Goal: Information Seeking & Learning: Check status

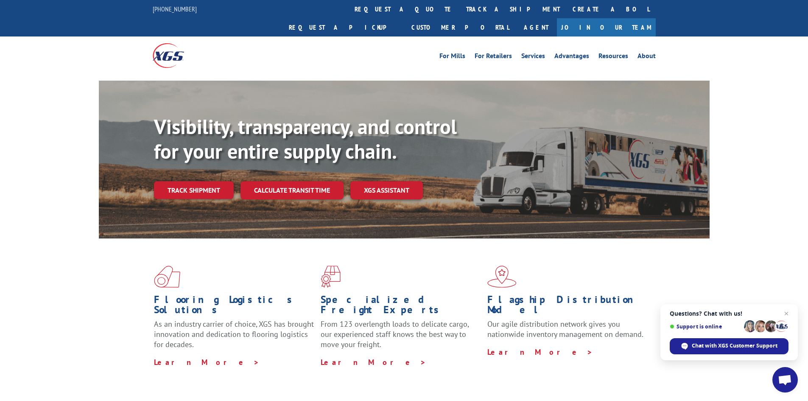
drag, startPoint x: 694, startPoint y: 346, endPoint x: 570, endPoint y: 386, distance: 129.6
click at [694, 346] on span "Chat with XGS Customer Support" at bounding box center [735, 346] width 86 height 8
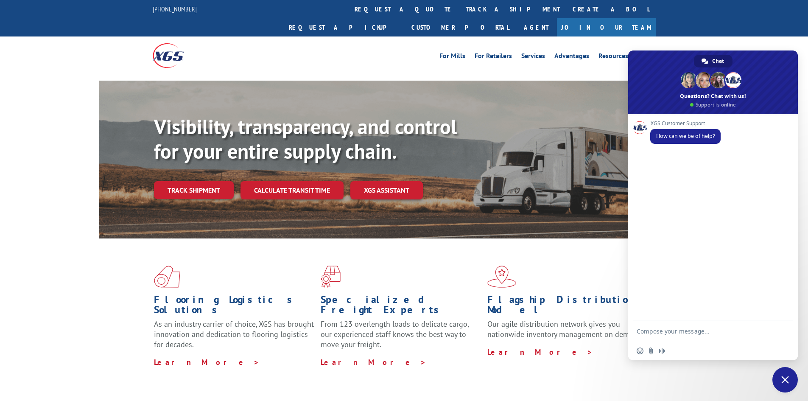
click at [674, 335] on textarea "Compose your message..." at bounding box center [705, 330] width 136 height 21
type textarea "Good morning. Wanted to check on some pick ups that were to be completed [DATE]…"
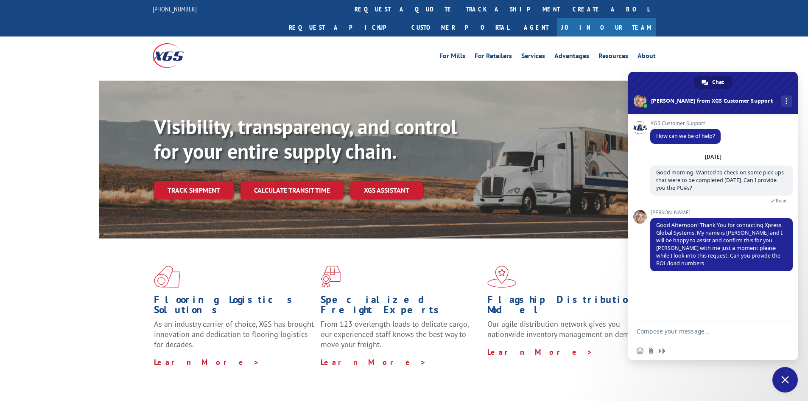
click at [666, 332] on textarea "Compose your message..." at bounding box center [705, 330] width 136 height 21
type textarea "No problem"
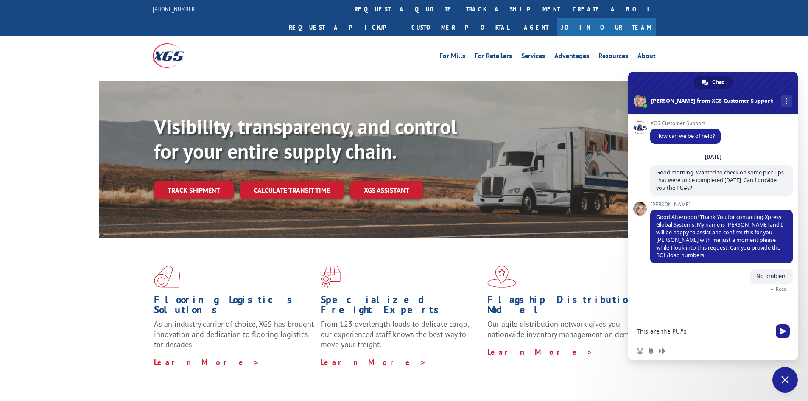
scroll to position [1, 0]
click at [657, 335] on textarea "This are the PU#s:" at bounding box center [705, 327] width 136 height 29
paste textarea "PU00059197"
click at [659, 336] on textarea "This are the PU#s: PU00059197" at bounding box center [705, 323] width 136 height 36
paste textarea "PU00059576"
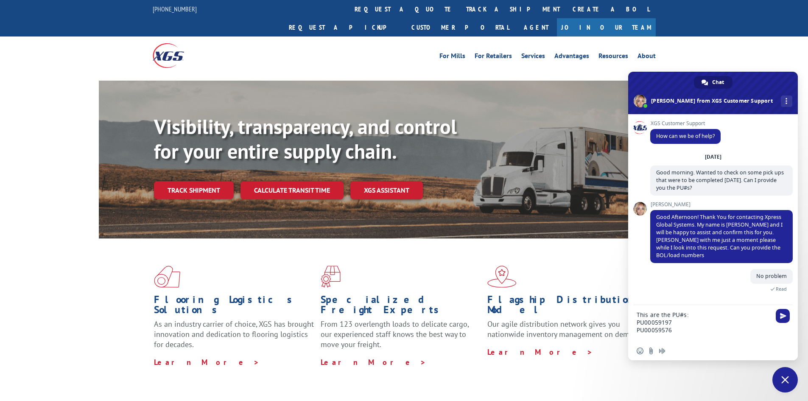
scroll to position [0, 0]
click at [657, 330] on textarea "This are the PU#s: PU00059197 PU00059576" at bounding box center [705, 316] width 136 height 52
paste textarea "PU00059622"
click at [663, 328] on textarea "This are the PU#s: PU00059197 PU00059576 PU00059622" at bounding box center [705, 311] width 136 height 59
paste textarea "PU00059693"
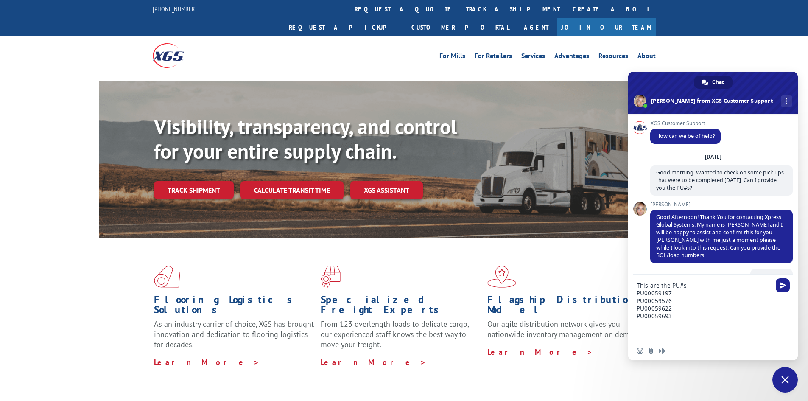
click at [650, 327] on textarea "This are the PU#s: PU00059197 PU00059576 PU00059622 PU00059693" at bounding box center [705, 307] width 136 height 67
paste textarea "PU00059956"
click at [659, 327] on textarea "This are the PU#s: PU00059197 PU00059576 PU00059622 PU00059693 PU00059956" at bounding box center [705, 304] width 136 height 75
paste textarea "PU00059928"
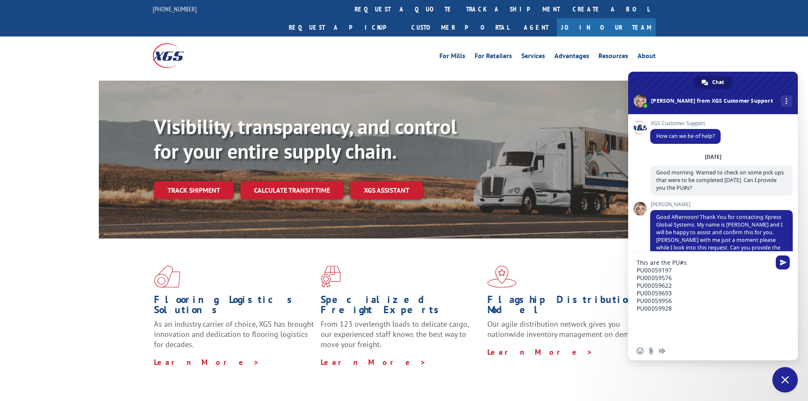
click at [649, 319] on textarea "This are the PU#s: PU00059197 PU00059576 PU00059622 PU00059693 PU00059956 PU000…" at bounding box center [705, 297] width 136 height 90
paste textarea "PU00059931"
click at [649, 319] on textarea "This are the PU#s: PU00059197 PU00059576 PU00059622 PU00059693 PU00059956 PU000…" at bounding box center [705, 293] width 136 height 98
paste textarea "PU00059943"
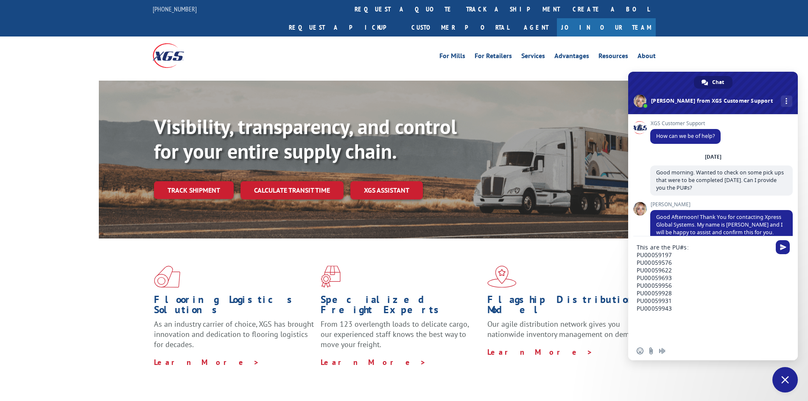
click at [650, 321] on textarea "This are the PU#s: PU00059197 PU00059576 PU00059622 PU00059693 PU00059956 PU000…" at bounding box center [705, 288] width 136 height 105
paste textarea "PU00060214"
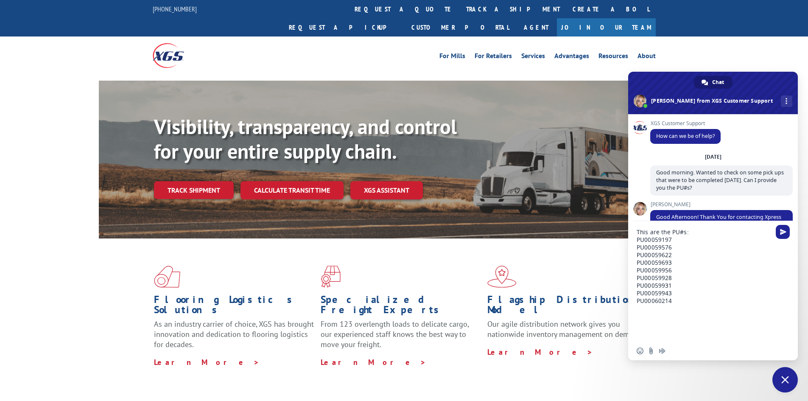
click at [639, 308] on textarea "This are the PU#s: PU00059197 PU00059576 PU00059622 PU00059693 PU00059956 PU000…" at bounding box center [705, 281] width 136 height 120
paste textarea "PU00060159"
type textarea "This are the PU#s: PU00059197 PU00059576 PU00059622 PU00059693 PU00059956 PU000…"
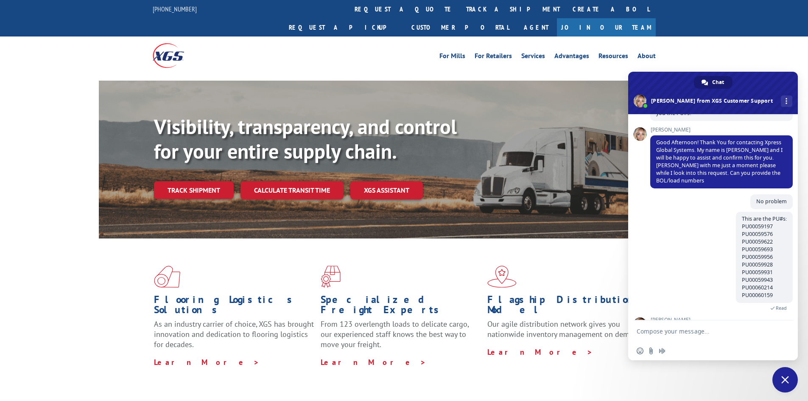
scroll to position [112, 0]
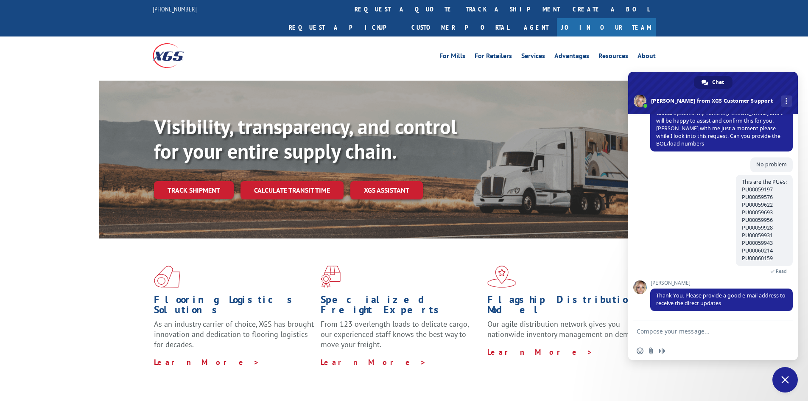
click at [689, 333] on textarea "Compose your message..." at bounding box center [705, 330] width 136 height 21
type textarea "Were this freights all picked up?"
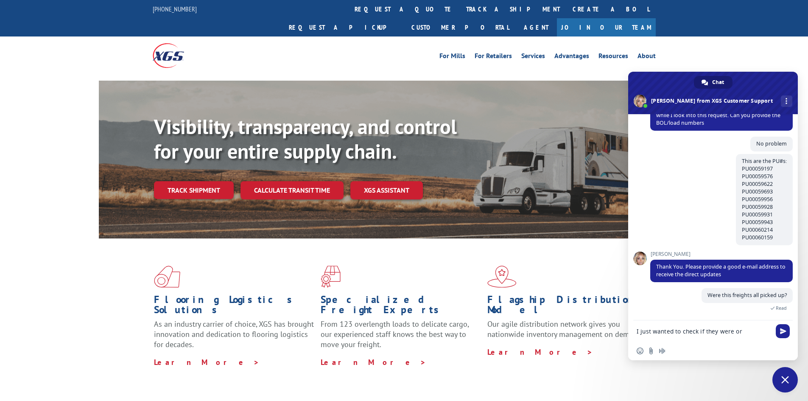
scroll to position [140, 0]
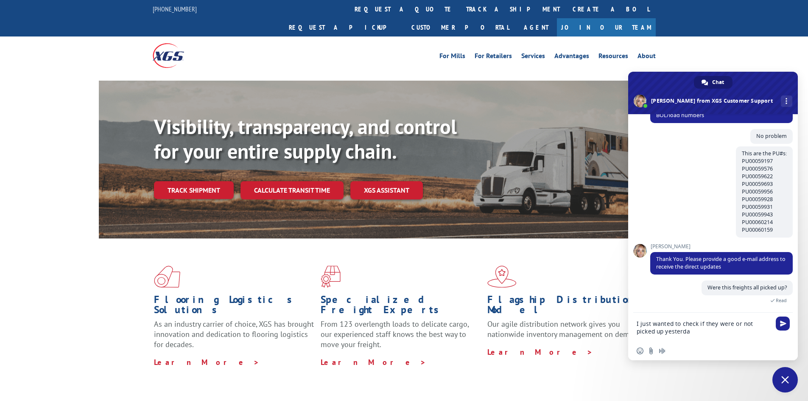
type textarea "I just wanted to check if they were or not picked up [DATE]"
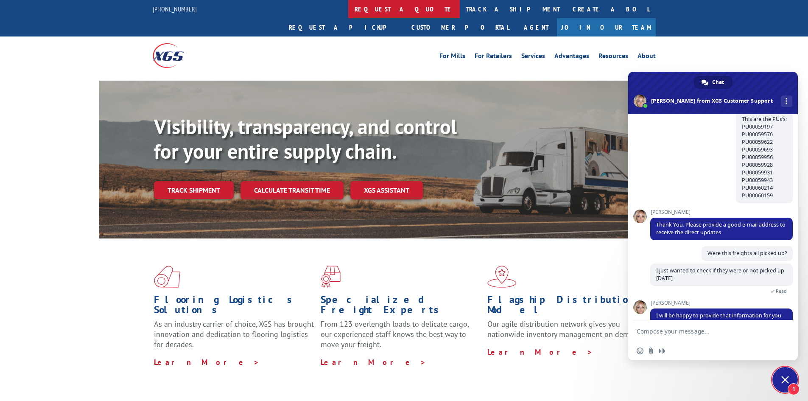
scroll to position [210, 0]
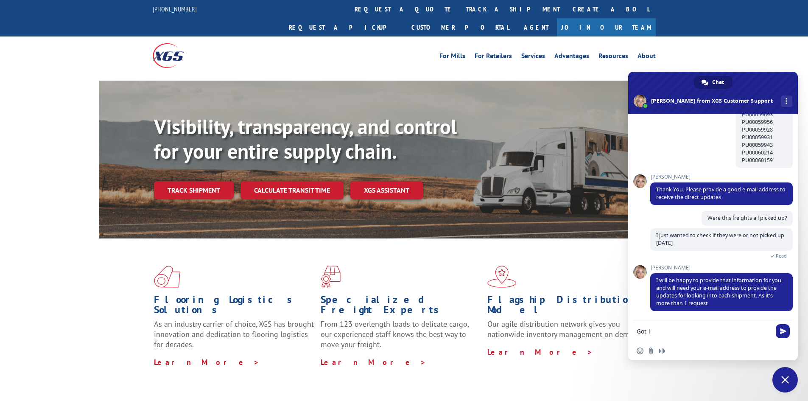
type textarea "Got it"
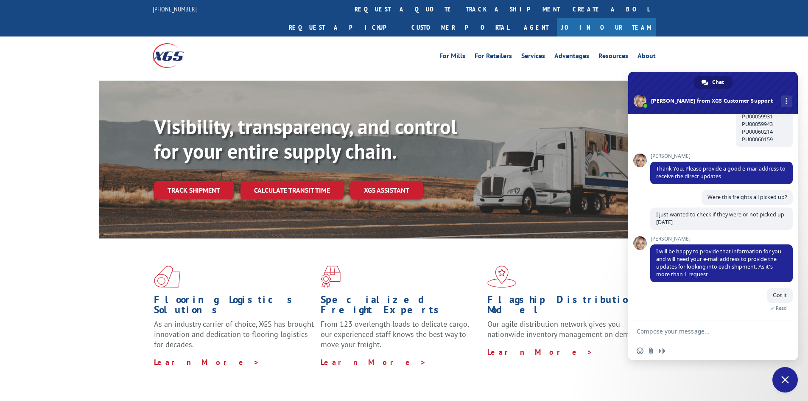
scroll to position [230, 0]
type textarea "[PERSON_NAME][EMAIL_ADDRESS][PERSON_NAME][DOMAIN_NAME]"
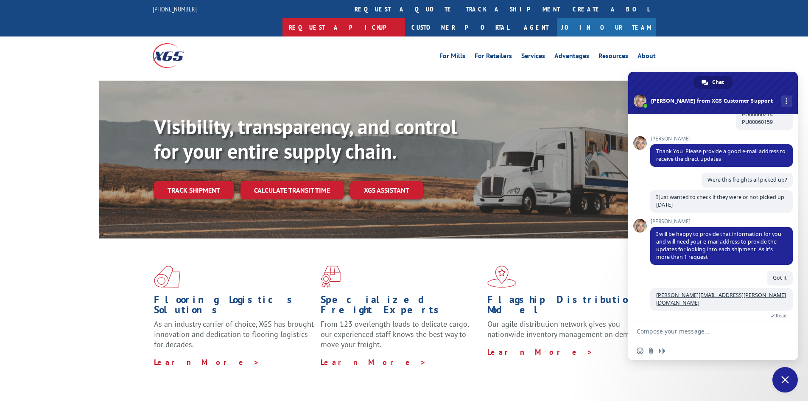
scroll to position [285, 0]
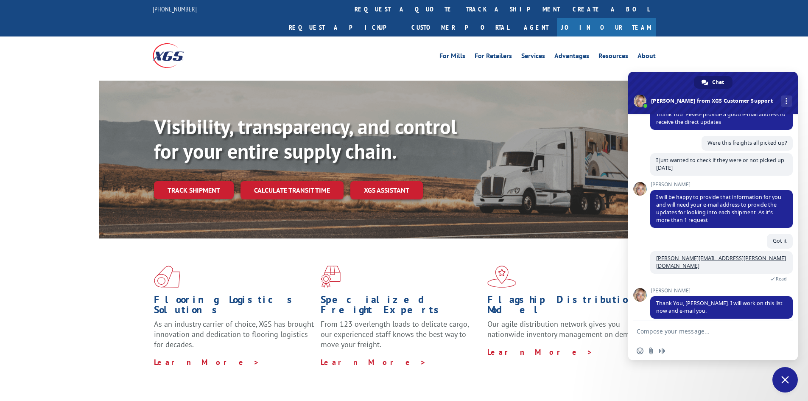
click at [688, 331] on textarea "Compose your message..." at bounding box center [705, 330] width 136 height 21
type textarea "Thank you, do you know how long it would take just so I keep an eye to the inbo…"
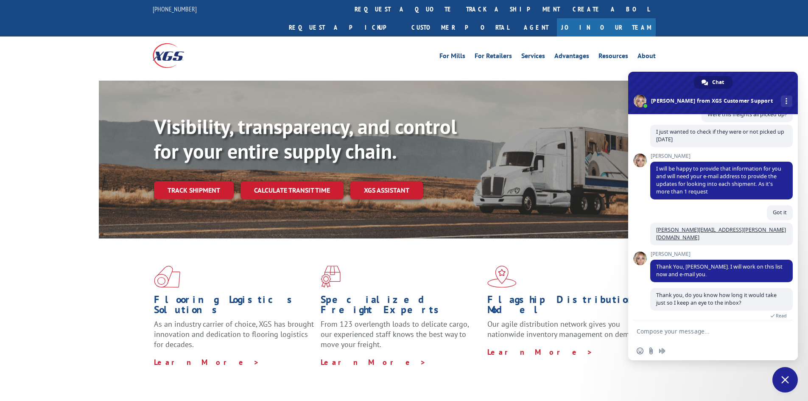
scroll to position [350, 0]
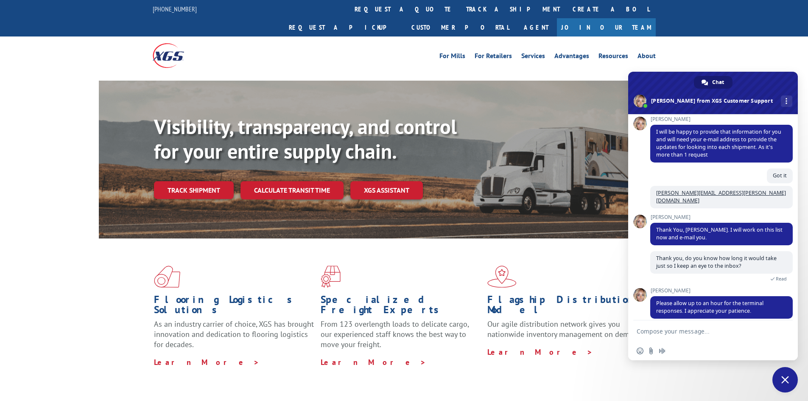
click at [695, 331] on textarea "Compose your message..." at bounding box center [705, 330] width 136 height 21
type textarea "Noted"
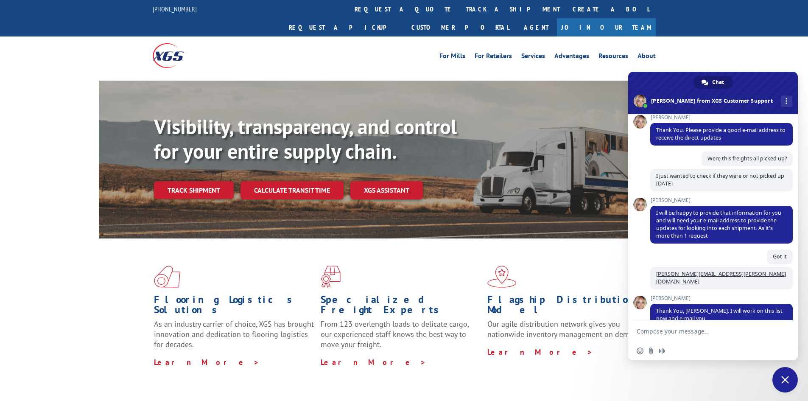
scroll to position [371, 0]
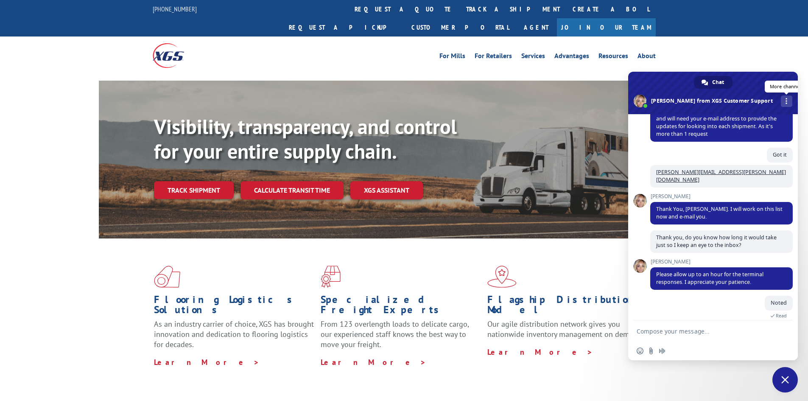
click at [781, 99] on link "More channels" at bounding box center [786, 100] width 11 height 11
click at [781, 99] on link at bounding box center [786, 100] width 11 height 11
click at [781, 97] on link "More channels" at bounding box center [786, 100] width 11 height 11
click at [699, 319] on div "Noted Just now Read" at bounding box center [721, 312] width 143 height 32
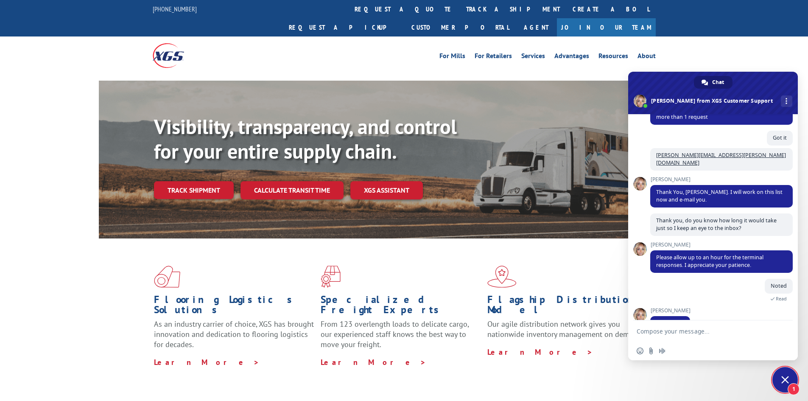
scroll to position [400, 0]
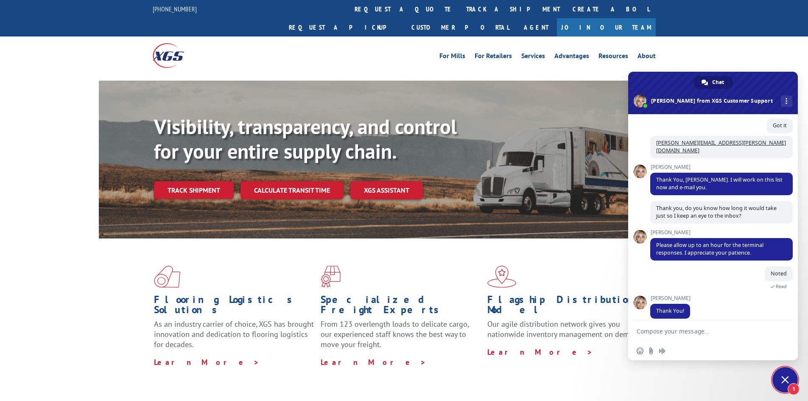
click at [723, 328] on textarea "Compose your message..." at bounding box center [705, 330] width 136 height 21
click at [460, 10] on link "track a shipment" at bounding box center [513, 9] width 106 height 18
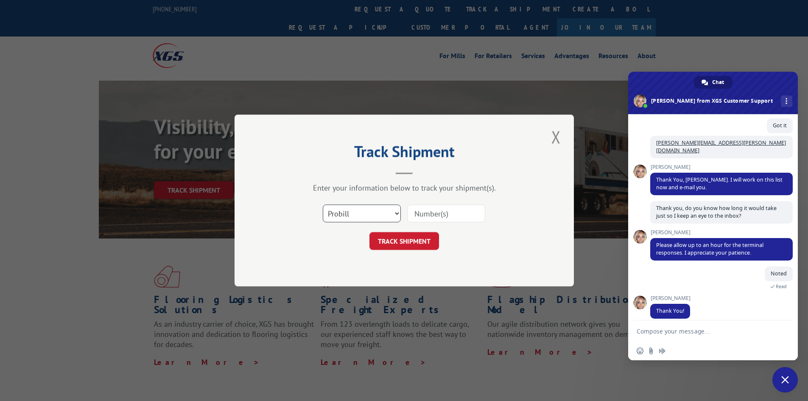
click at [386, 209] on select "Select category... Probill BOL PO" at bounding box center [362, 213] width 78 height 18
select select "bol"
click at [323, 204] on select "Select category... Probill BOL PO" at bounding box center [362, 213] width 78 height 18
click at [436, 212] on input at bounding box center [446, 213] width 78 height 18
paste input "FPX00318193"
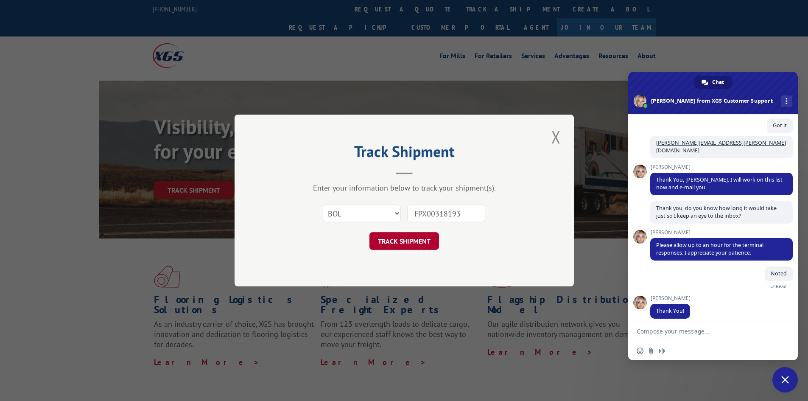
type input "FPX00318193"
click at [408, 236] on button "TRACK SHIPMENT" at bounding box center [404, 241] width 70 height 18
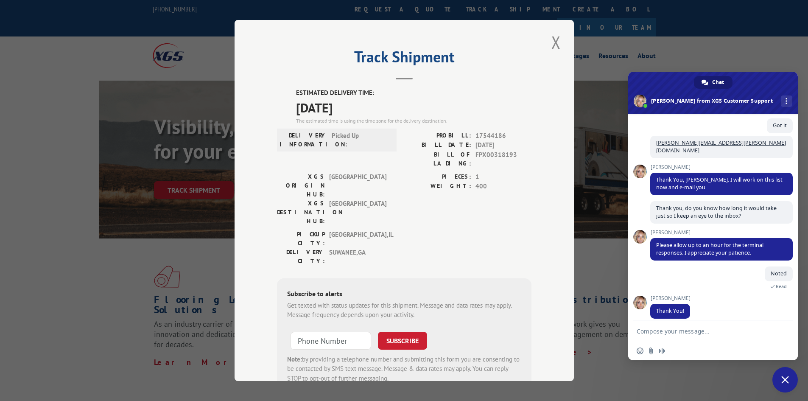
click at [483, 131] on span "17544186" at bounding box center [503, 136] width 56 height 10
copy span "17544186"
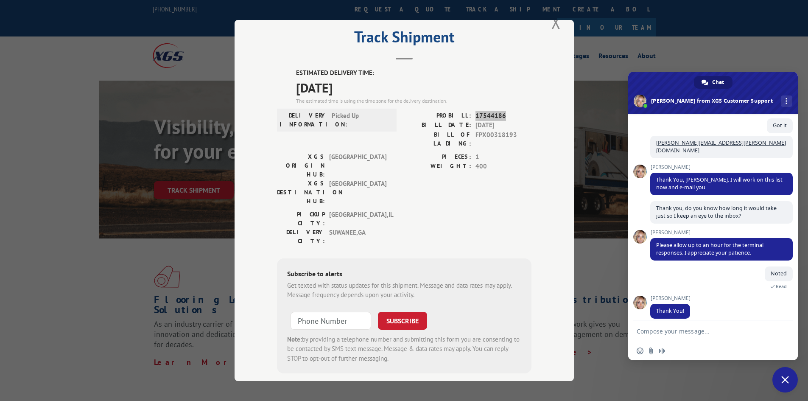
scroll to position [31, 0]
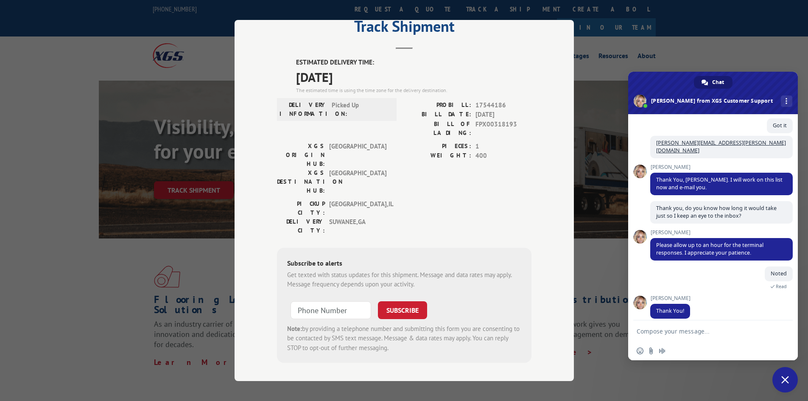
click at [543, 88] on div "Track Shipment ESTIMATED DELIVERY TIME: [DATE] The estimated time is using the …" at bounding box center [404, 200] width 339 height 361
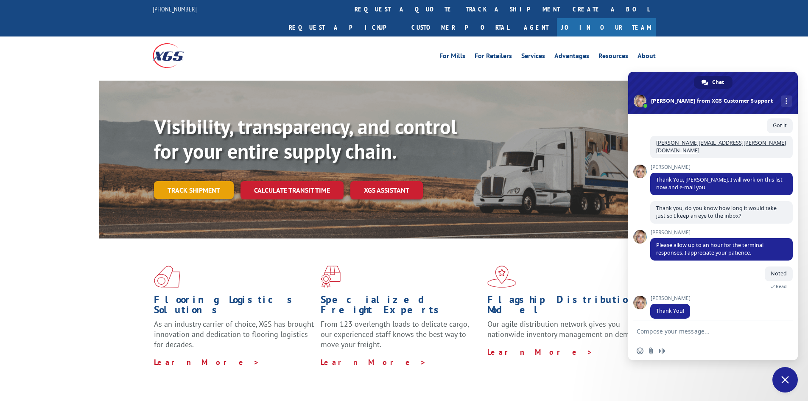
click at [207, 181] on link "Track shipment" at bounding box center [194, 190] width 80 height 18
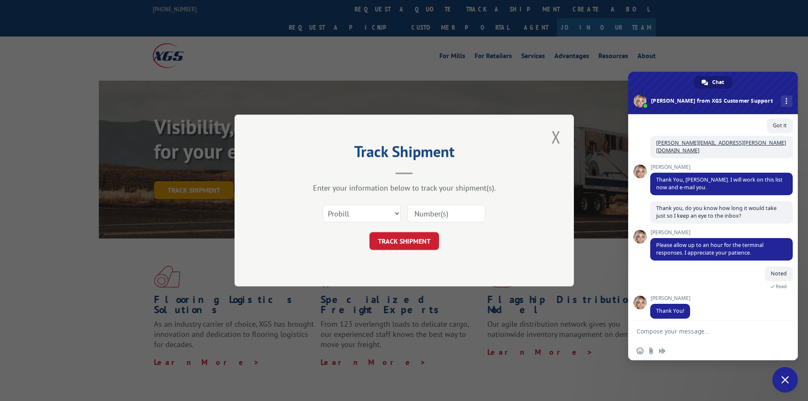
scroll to position [0, 0]
drag, startPoint x: 392, startPoint y: 213, endPoint x: 376, endPoint y: 221, distance: 18.0
click at [392, 213] on select "Select category... Probill BOL PO" at bounding box center [362, 213] width 78 height 18
select select "bol"
click at [323, 204] on select "Select category... Probill BOL PO" at bounding box center [362, 213] width 78 height 18
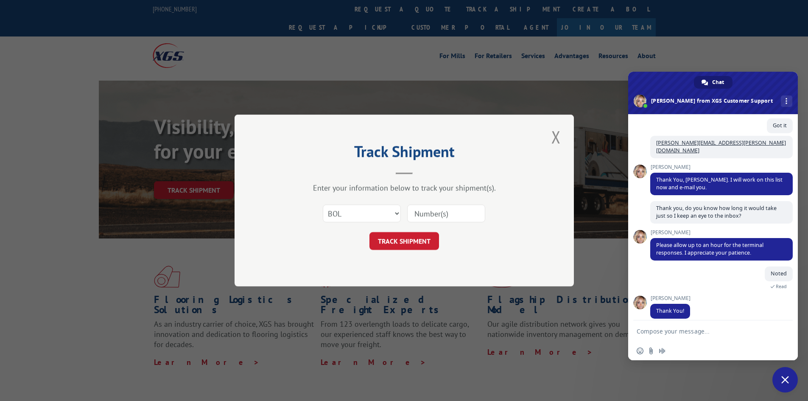
click at [429, 216] on input at bounding box center [446, 213] width 78 height 18
paste input "FPX00318658"
type input "FPX00318658"
click at [407, 242] on button "TRACK SHIPMENT" at bounding box center [404, 241] width 70 height 18
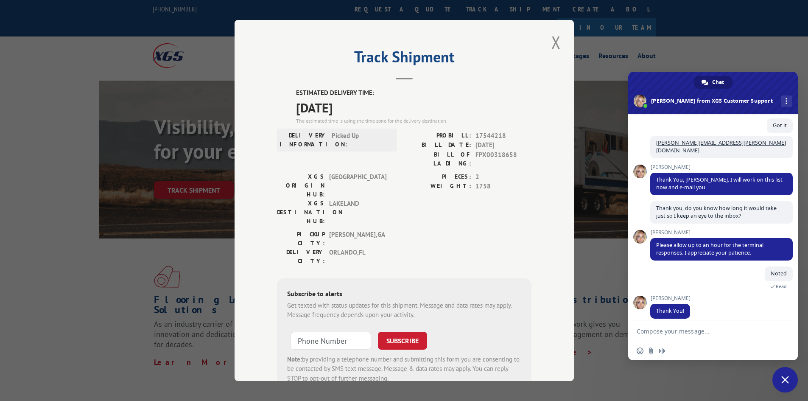
click at [490, 135] on span "17544218" at bounding box center [503, 136] width 56 height 10
click at [489, 136] on span "17544218" at bounding box center [503, 136] width 56 height 10
copy span "17544218"
click at [528, 117] on div "Track Shipment ESTIMATED DELIVERY TIME: [DATE] The estimated time is using the …" at bounding box center [404, 200] width 339 height 361
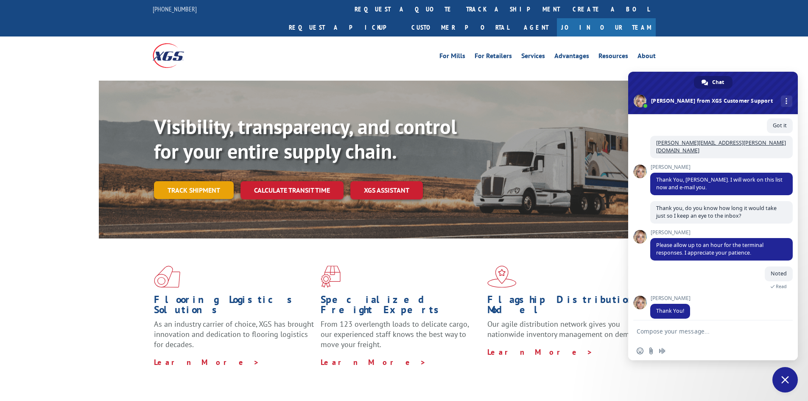
click at [179, 181] on link "Track shipment" at bounding box center [194, 190] width 80 height 18
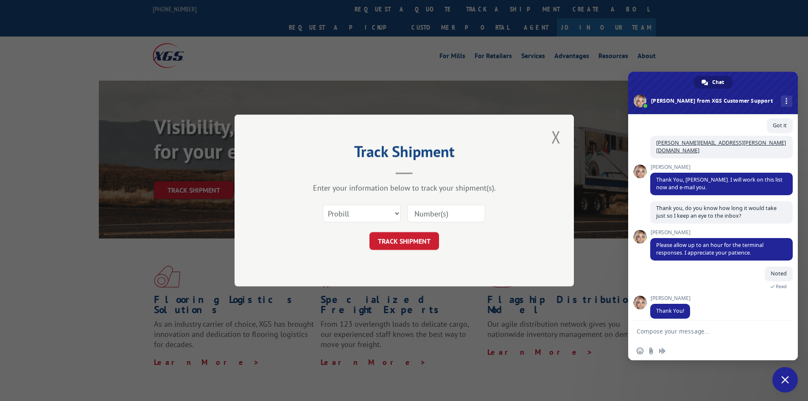
drag, startPoint x: 452, startPoint y: 210, endPoint x: 433, endPoint y: 214, distance: 20.0
click at [452, 210] on input at bounding box center [446, 213] width 78 height 18
paste input "FPX00318722"
type input "FPX00318722"
click at [393, 210] on select "Select category... Probill BOL PO" at bounding box center [362, 213] width 78 height 18
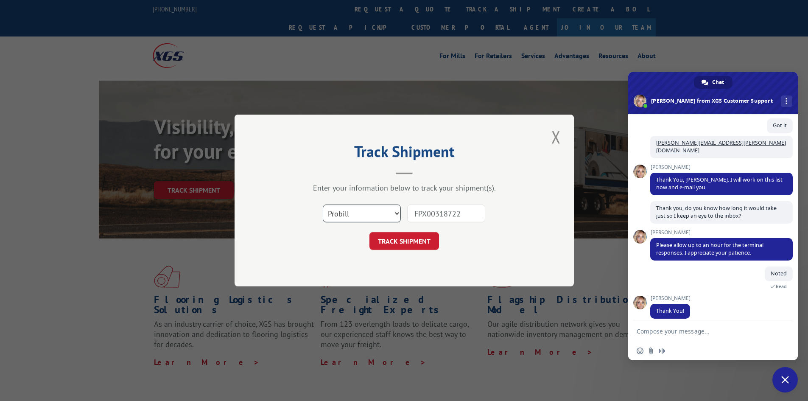
select select "bol"
click at [323, 204] on select "Select category... Probill BOL PO" at bounding box center [362, 213] width 78 height 18
click at [401, 249] on button "TRACK SHIPMENT" at bounding box center [404, 241] width 70 height 18
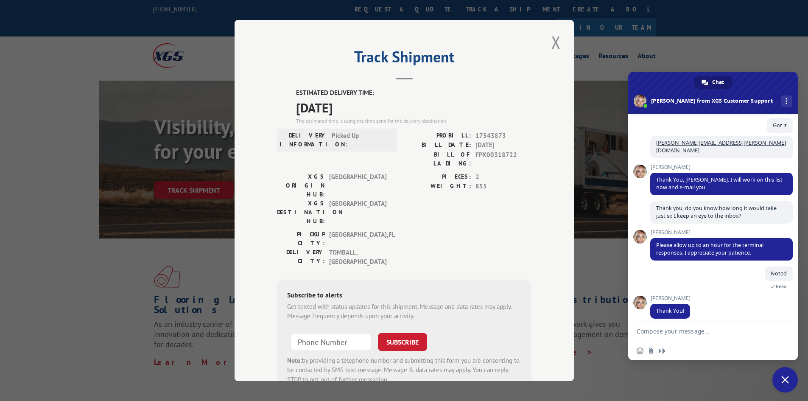
click at [489, 139] on span "17543873" at bounding box center [503, 136] width 56 height 10
copy span "17543873"
click at [555, 46] on button "Close modal" at bounding box center [556, 42] width 14 height 23
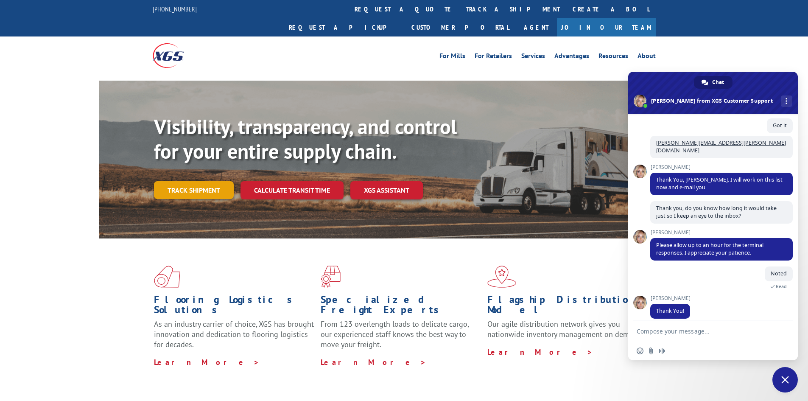
click at [183, 181] on link "Track shipment" at bounding box center [194, 190] width 80 height 18
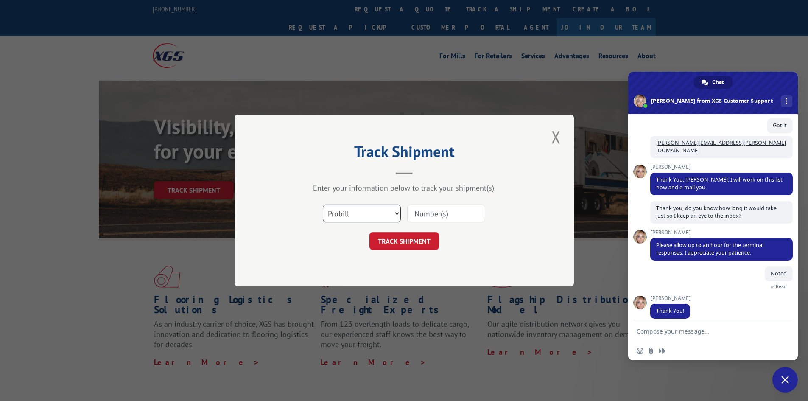
click at [347, 212] on select "Select category... Probill BOL PO" at bounding box center [362, 213] width 78 height 18
select select "bol"
click at [323, 204] on select "Select category... Probill BOL PO" at bounding box center [362, 213] width 78 height 18
click at [447, 213] on input at bounding box center [446, 213] width 78 height 18
paste input "FPX00318779"
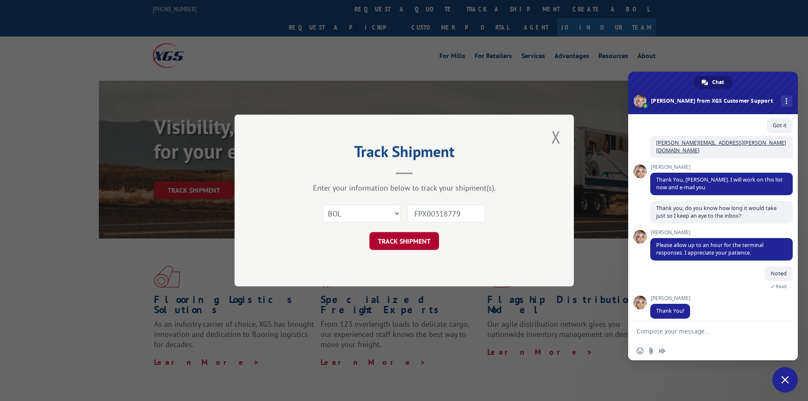
type input "FPX00318779"
click at [414, 237] on button "TRACK SHIPMENT" at bounding box center [404, 241] width 70 height 18
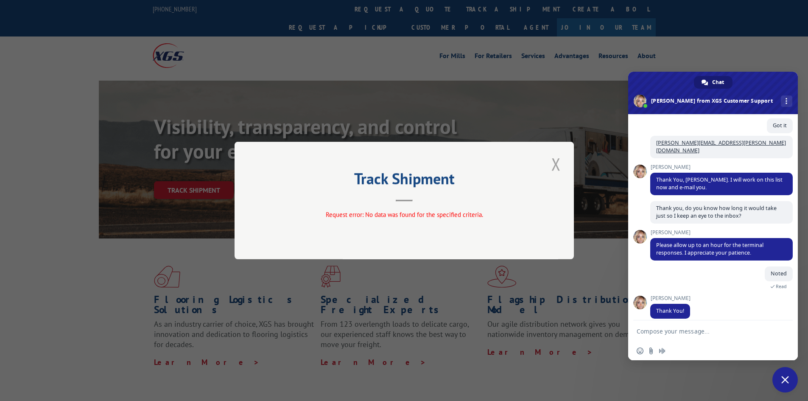
click at [554, 165] on button "Close modal" at bounding box center [556, 163] width 14 height 23
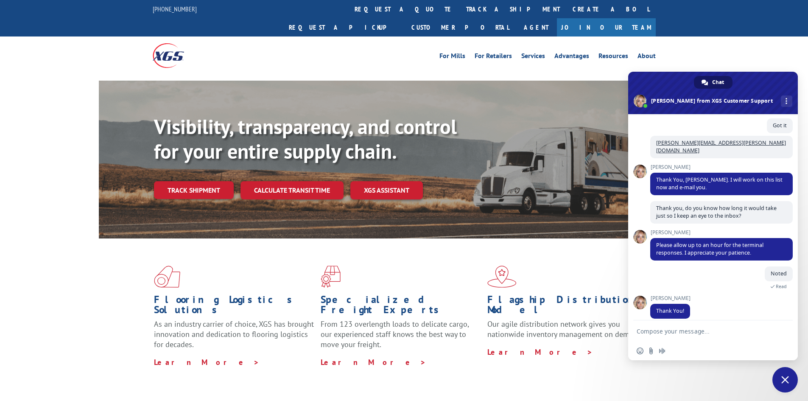
click at [727, 82] on link "Chat" at bounding box center [713, 82] width 39 height 13
click at [781, 100] on link "More channels" at bounding box center [786, 100] width 11 height 11
drag, startPoint x: 734, startPoint y: 286, endPoint x: 733, endPoint y: 291, distance: 5.5
click at [734, 286] on div "Noted 7 minutes ago Read" at bounding box center [721, 280] width 143 height 29
click at [780, 379] on span "Close chat" at bounding box center [784, 379] width 25 height 25
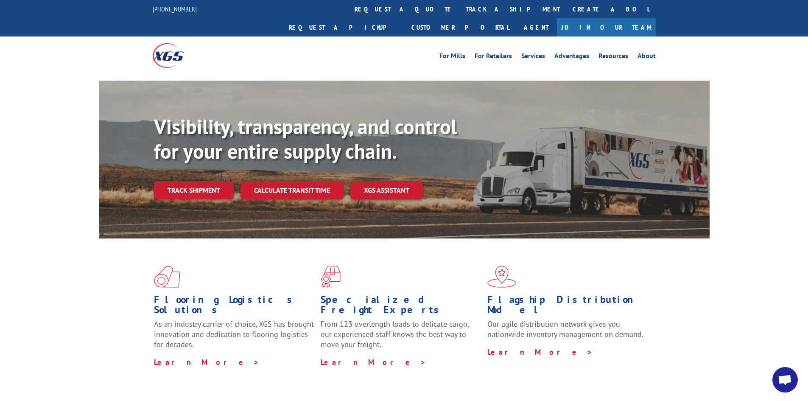
click at [796, 377] on span "Open chat" at bounding box center [784, 379] width 25 height 25
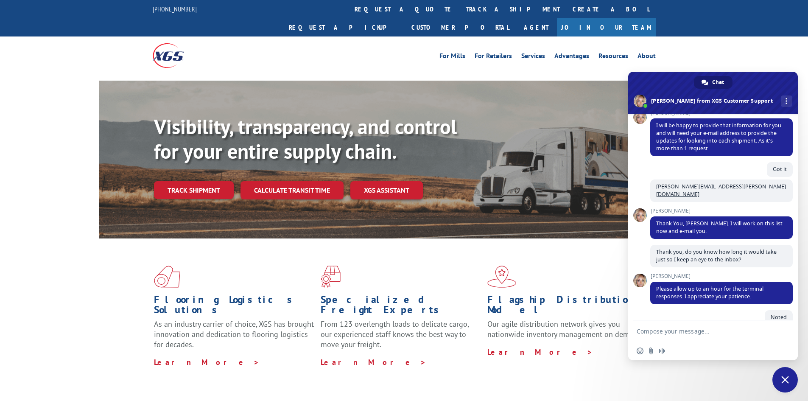
scroll to position [400, 0]
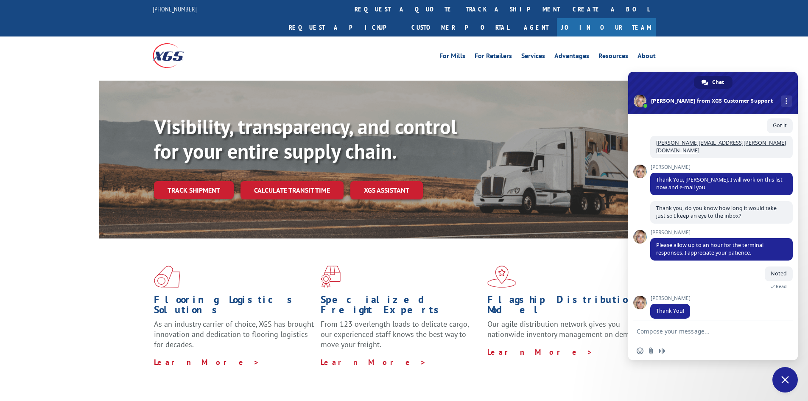
click at [697, 101] on span at bounding box center [713, 93] width 170 height 42
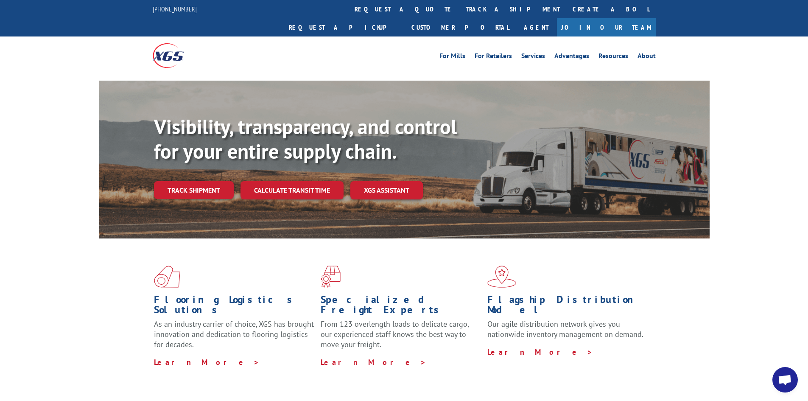
click at [779, 371] on span "Open chat" at bounding box center [784, 379] width 25 height 25
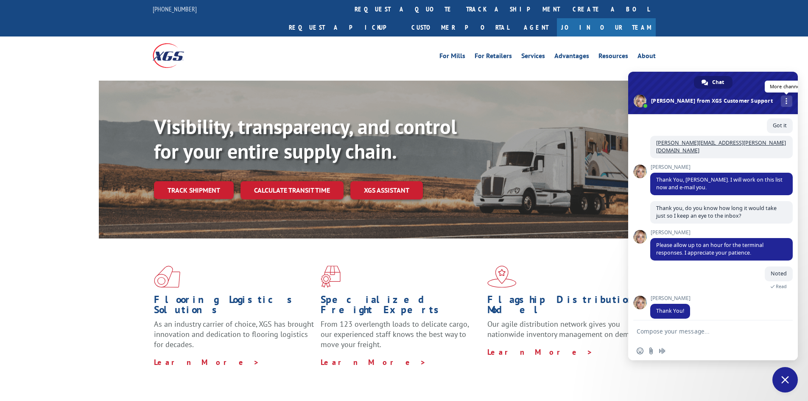
click at [781, 104] on link "More channels" at bounding box center [786, 100] width 11 height 11
click at [718, 120] on span "phone" at bounding box center [720, 120] width 7 height 7
click at [781, 103] on link "More channels" at bounding box center [786, 100] width 11 height 11
click at [705, 120] on span "email" at bounding box center [705, 120] width 7 height 7
click at [558, 187] on div "Visibility, transparency, and control for your entire supply chain. Track shipm…" at bounding box center [432, 174] width 556 height 118
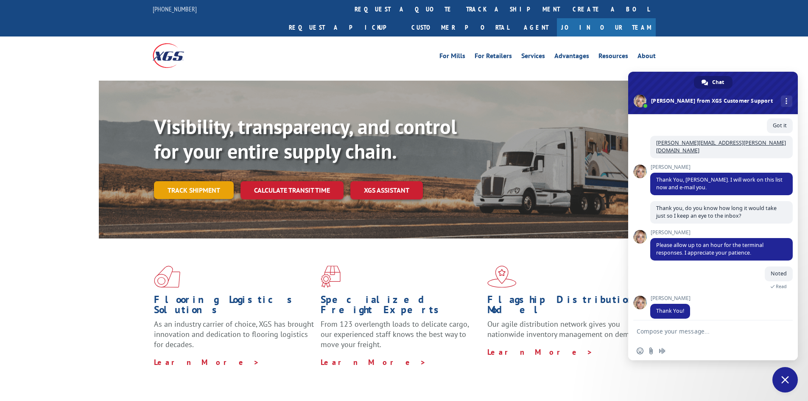
click at [217, 181] on link "Track shipment" at bounding box center [194, 190] width 80 height 18
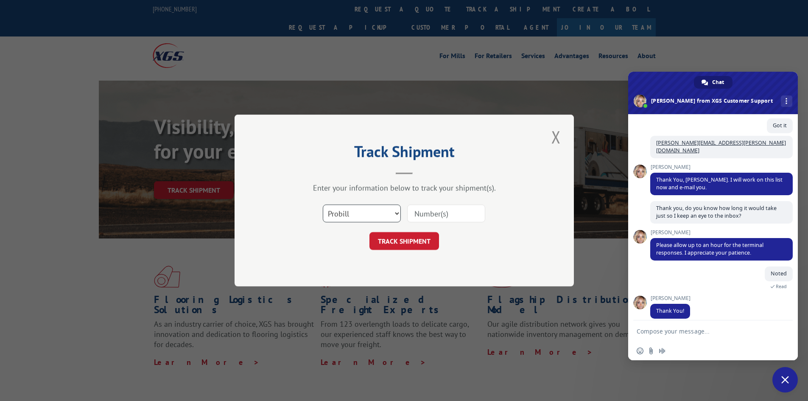
click at [369, 217] on select "Select category... Probill BOL PO" at bounding box center [362, 213] width 78 height 18
click at [560, 134] on button "Close modal" at bounding box center [556, 136] width 14 height 23
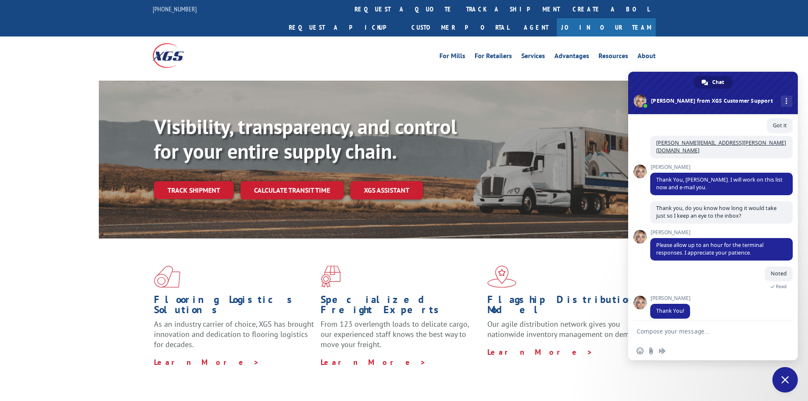
click at [182, 181] on link "Track shipment" at bounding box center [194, 190] width 80 height 18
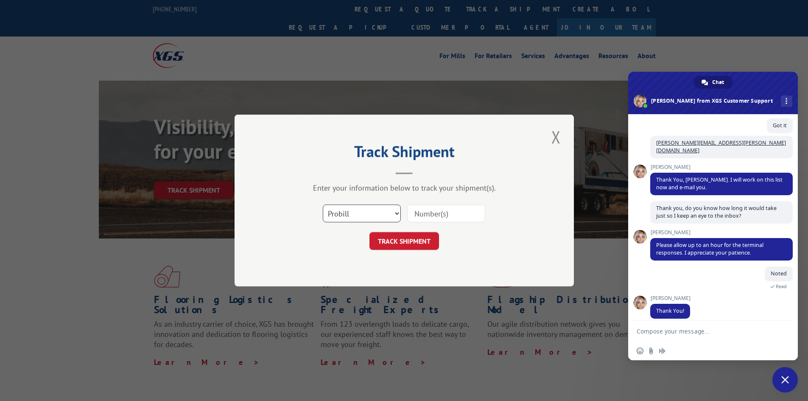
drag, startPoint x: 353, startPoint y: 212, endPoint x: 352, endPoint y: 219, distance: 6.9
click at [353, 212] on select "Select category... Probill BOL PO" at bounding box center [362, 213] width 78 height 18
select select "bol"
click at [323, 204] on select "Select category... Probill BOL PO" at bounding box center [362, 213] width 78 height 18
click at [431, 212] on input at bounding box center [446, 213] width 78 height 18
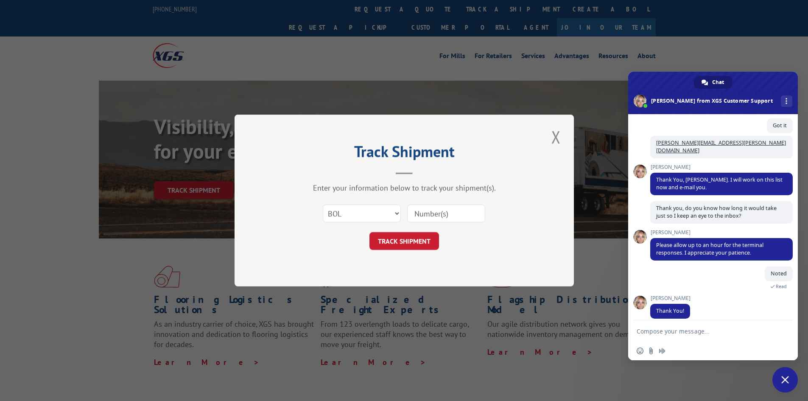
paste input "FPX00318961"
type input "FPX00318961"
click at [404, 237] on button "TRACK SHIPMENT" at bounding box center [404, 241] width 70 height 18
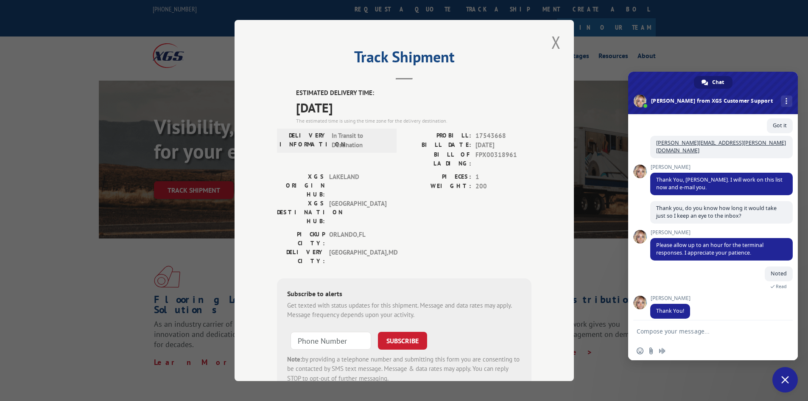
click at [485, 135] on span "17543668" at bounding box center [503, 136] width 56 height 10
copy span "17543668"
click at [550, 45] on button "Close modal" at bounding box center [556, 42] width 14 height 23
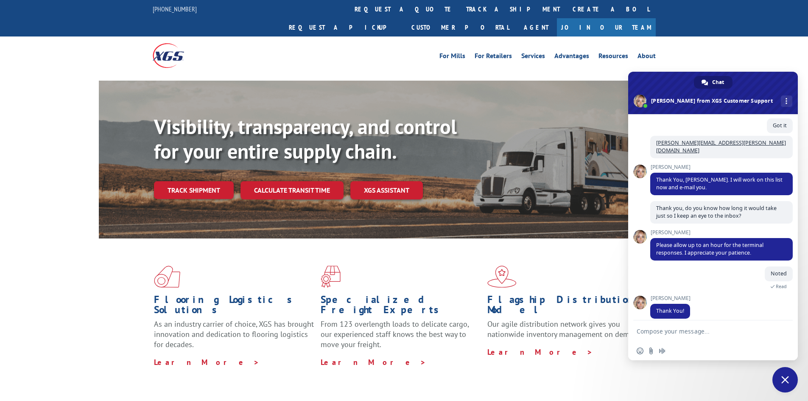
click at [646, 102] on span at bounding box center [640, 101] width 13 height 13
click at [648, 106] on span at bounding box center [646, 106] width 6 height 6
drag, startPoint x: 657, startPoint y: 106, endPoint x: 701, endPoint y: 320, distance: 218.7
click at [701, 320] on div at bounding box center [713, 330] width 170 height 21
click at [191, 181] on link "Track shipment" at bounding box center [194, 190] width 80 height 18
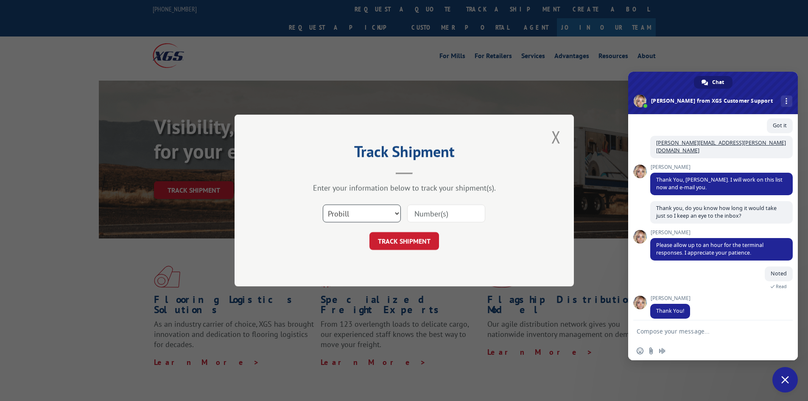
drag, startPoint x: 386, startPoint y: 214, endPoint x: 381, endPoint y: 222, distance: 9.3
click at [386, 214] on select "Select category... Probill BOL PO" at bounding box center [362, 213] width 78 height 18
select select "bol"
click at [323, 204] on select "Select category... Probill BOL PO" at bounding box center [362, 213] width 78 height 18
click at [436, 216] on input at bounding box center [446, 213] width 78 height 18
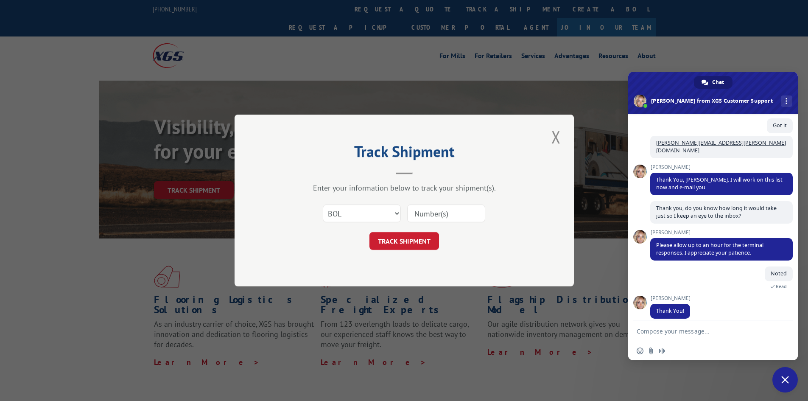
paste input "FPX00319027"
type input "FPX00319027"
click at [416, 235] on button "TRACK SHIPMENT" at bounding box center [404, 241] width 70 height 18
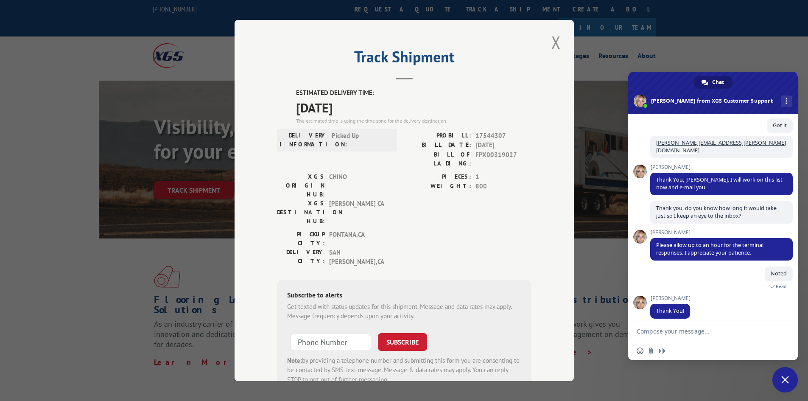
click at [486, 136] on span "17544307" at bounding box center [503, 136] width 56 height 10
copy span "17544307"
click at [549, 45] on button "Close modal" at bounding box center [556, 42] width 14 height 23
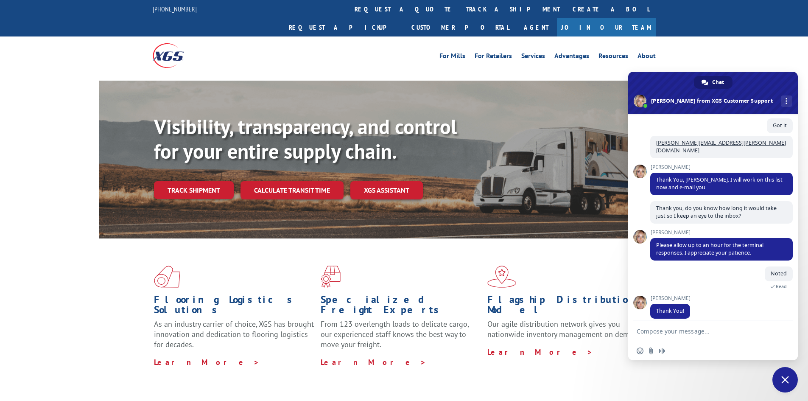
click at [201, 161] on div "Visibility, transparency, and control for your entire supply chain. Track shipm…" at bounding box center [432, 174] width 556 height 118
drag, startPoint x: 200, startPoint y: 168, endPoint x: 204, endPoint y: 173, distance: 6.5
click at [200, 181] on link "Track shipment" at bounding box center [194, 190] width 80 height 18
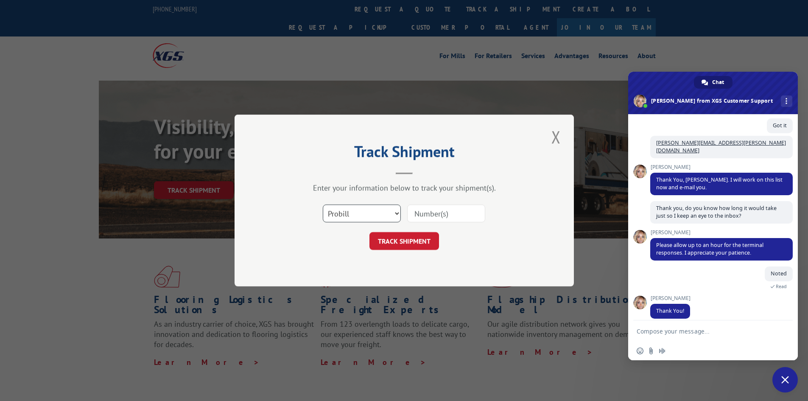
click at [354, 207] on select "Select category... Probill BOL PO" at bounding box center [362, 213] width 78 height 18
select select "bol"
click at [323, 204] on select "Select category... Probill BOL PO" at bounding box center [362, 213] width 78 height 18
click at [428, 216] on input at bounding box center [446, 213] width 78 height 18
paste input "FPX00319129"
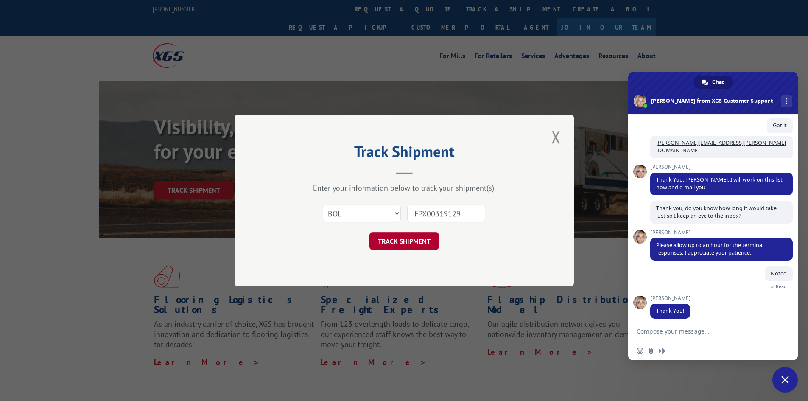
type input "FPX00319129"
click at [411, 240] on button "TRACK SHIPMENT" at bounding box center [404, 241] width 70 height 18
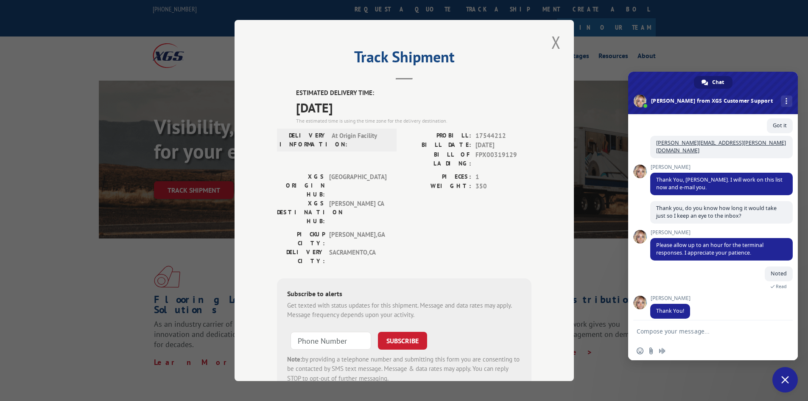
click at [486, 134] on span "17544212" at bounding box center [503, 136] width 56 height 10
copy span "17544212"
drag, startPoint x: 579, startPoint y: 151, endPoint x: 584, endPoint y: 148, distance: 6.1
click at [579, 151] on div "Track Shipment ESTIMATED DELIVERY TIME: [DATE] The estimated time is using the …" at bounding box center [404, 200] width 808 height 401
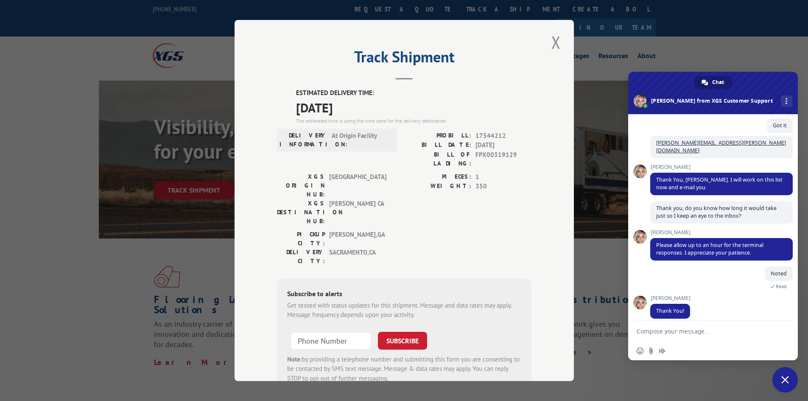
click at [584, 148] on div "Track Shipment ESTIMATED DELIVERY TIME: [DATE] The estimated time is using the …" at bounding box center [404, 200] width 808 height 401
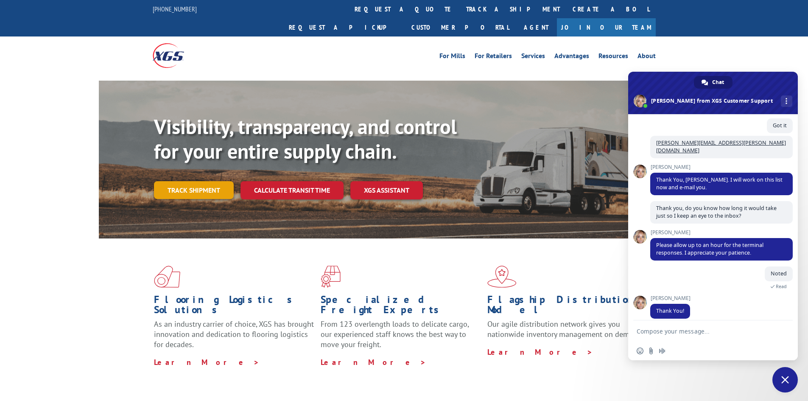
click at [212, 181] on link "Track shipment" at bounding box center [194, 190] width 80 height 18
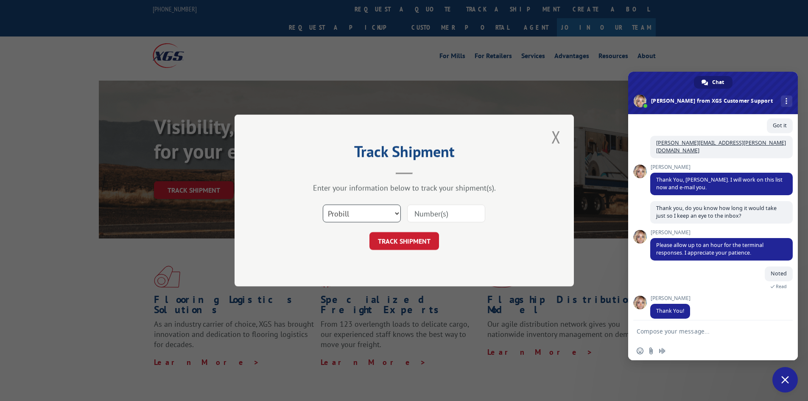
click at [381, 214] on select "Select category... Probill BOL PO" at bounding box center [362, 213] width 78 height 18
select select "bol"
click at [323, 204] on select "Select category... Probill BOL PO" at bounding box center [362, 213] width 78 height 18
click at [429, 218] on input at bounding box center [446, 213] width 78 height 18
paste input "FPX00319161"
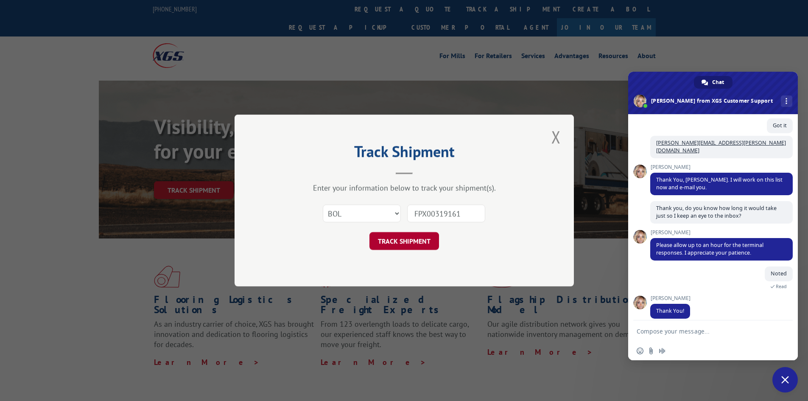
type input "FPX00319161"
click at [405, 240] on button "TRACK SHIPMENT" at bounding box center [404, 241] width 70 height 18
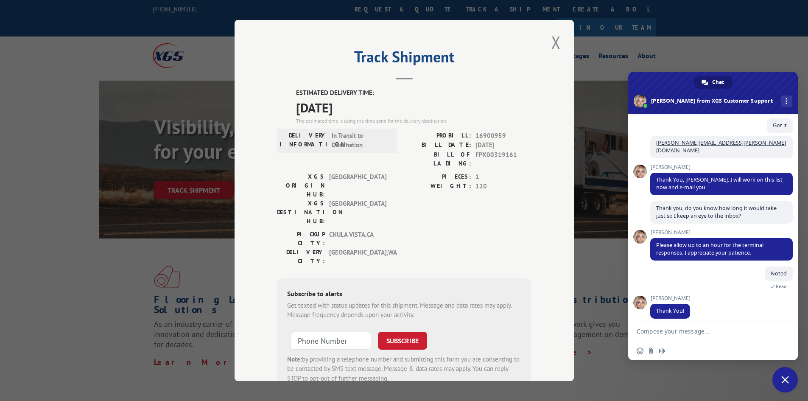
click at [495, 134] on span "16900959" at bounding box center [503, 136] width 56 height 10
copy span "16900959"
click at [554, 41] on button "Close modal" at bounding box center [556, 42] width 14 height 23
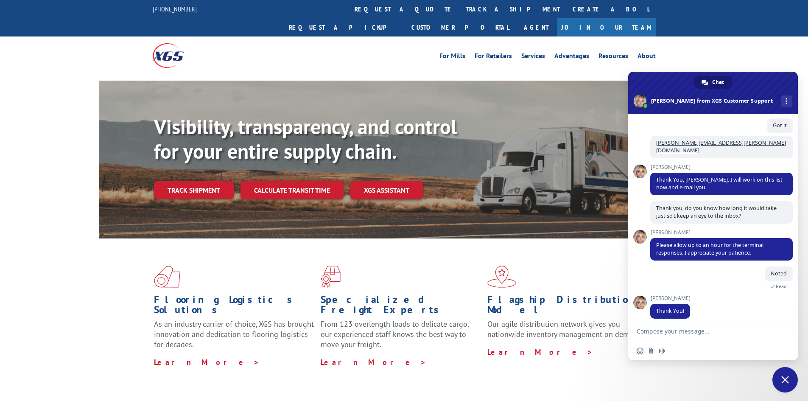
click at [153, 175] on div "Visibility, transparency, and control for your entire supply chain. Track shipm…" at bounding box center [404, 168] width 611 height 174
click at [168, 181] on link "Track shipment" at bounding box center [194, 190] width 80 height 18
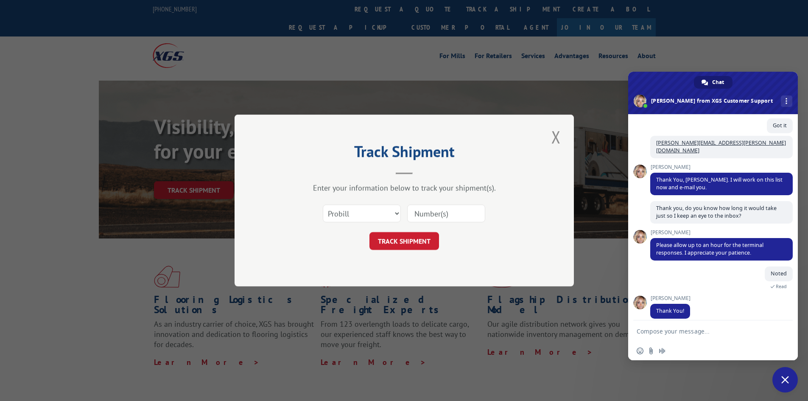
click at [540, 208] on div "Track Shipment Enter your information below to track your shipment(s). Select c…" at bounding box center [404, 201] width 339 height 172
click at [470, 214] on input at bounding box center [446, 213] width 78 height 18
paste input "FPX00319389"
type input "FPX00319389"
click at [366, 215] on select "Select category... Probill BOL PO" at bounding box center [362, 213] width 78 height 18
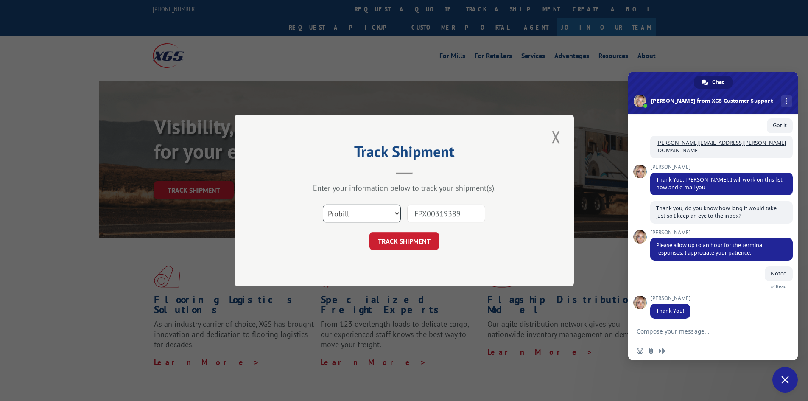
select select "bol"
click at [323, 204] on select "Select category... Probill BOL PO" at bounding box center [362, 213] width 78 height 18
click at [397, 241] on button "TRACK SHIPMENT" at bounding box center [404, 241] width 70 height 18
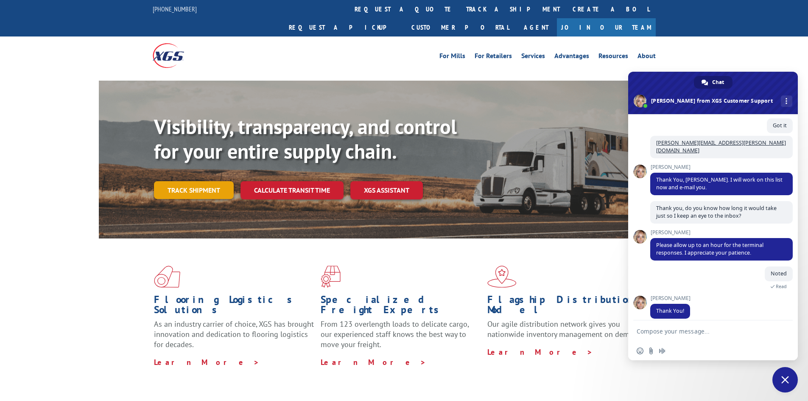
click at [198, 181] on link "Track shipment" at bounding box center [194, 190] width 80 height 18
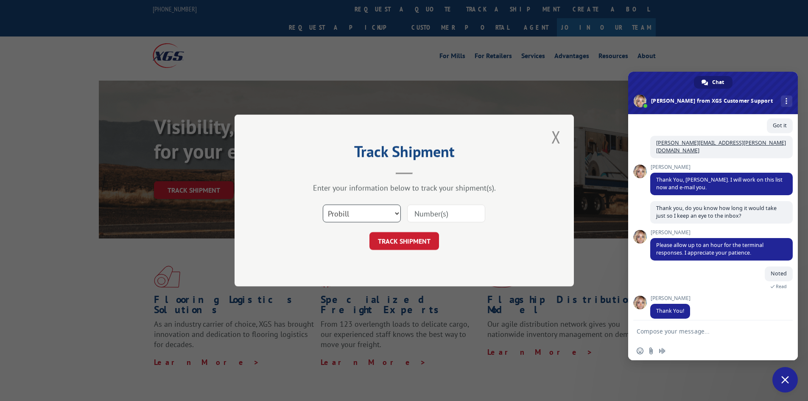
drag, startPoint x: 397, startPoint y: 210, endPoint x: 389, endPoint y: 222, distance: 14.5
click at [397, 210] on select "Select category... Probill BOL PO" at bounding box center [362, 213] width 78 height 18
select select "bol"
click at [323, 204] on select "Select category... Probill BOL PO" at bounding box center [362, 213] width 78 height 18
click at [434, 214] on input at bounding box center [446, 213] width 78 height 18
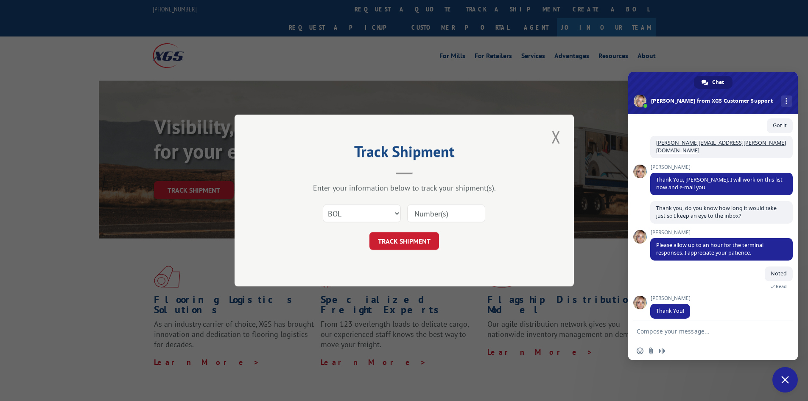
paste input "FPX00319460"
type input "FPX00319460"
click at [413, 240] on button "TRACK SHIPMENT" at bounding box center [404, 241] width 70 height 18
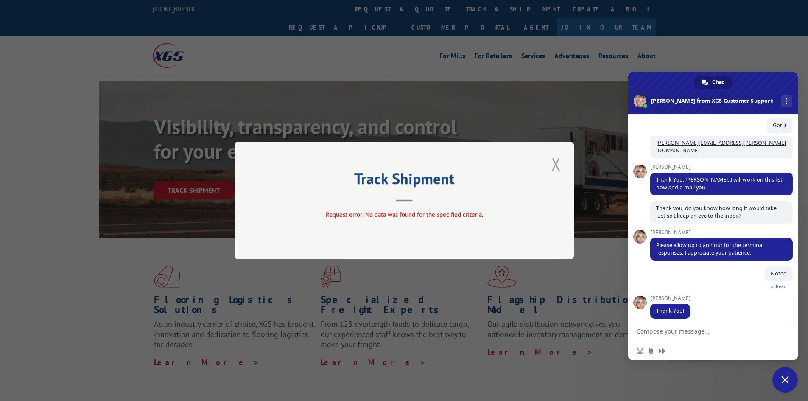
click at [555, 163] on button "Close modal" at bounding box center [556, 163] width 14 height 23
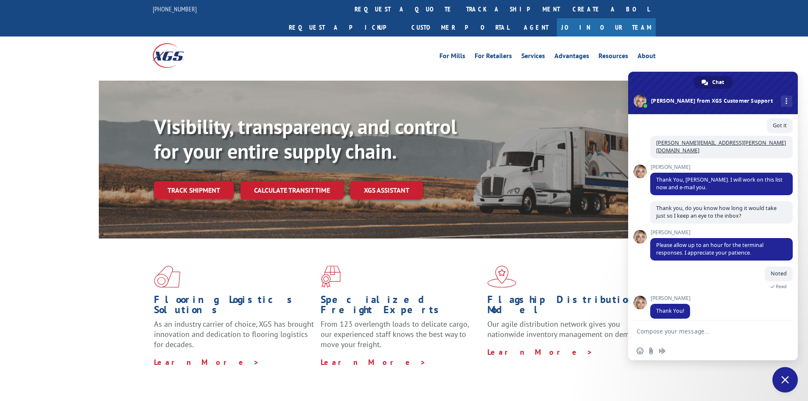
click at [664, 332] on textarea "Compose your message..." at bounding box center [705, 330] width 136 height 21
click at [659, 336] on textarea "Hi [PERSON_NAME], by any means were you able to get information on this 3:" at bounding box center [705, 323] width 136 height 36
paste textarea "PU00059693"
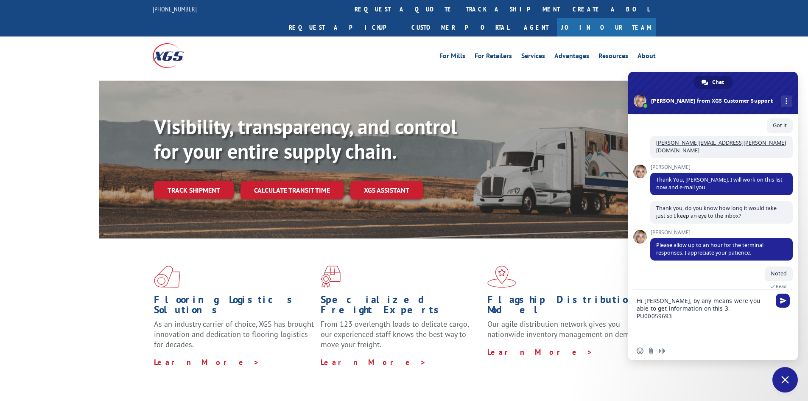
paste textarea "PU00060214"
click at [650, 323] on textarea "Hi [PERSON_NAME], by any means were you able to get information on this 3: PU00…" at bounding box center [705, 311] width 136 height 59
paste textarea "PU00060159"
click at [696, 302] on textarea "Hi [PERSON_NAME], by any means were you able to get information on this 3: PU00…" at bounding box center [705, 311] width 136 height 59
type textarea "Hi [PERSON_NAME], by any means were you able to get information on this 3?: PU0…"
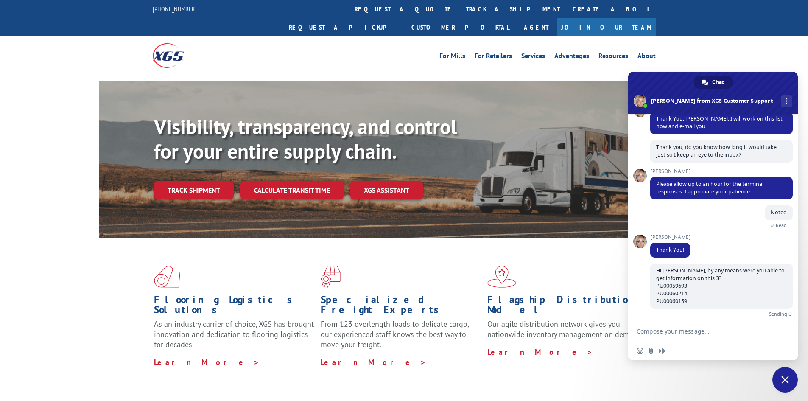
scroll to position [451, 0]
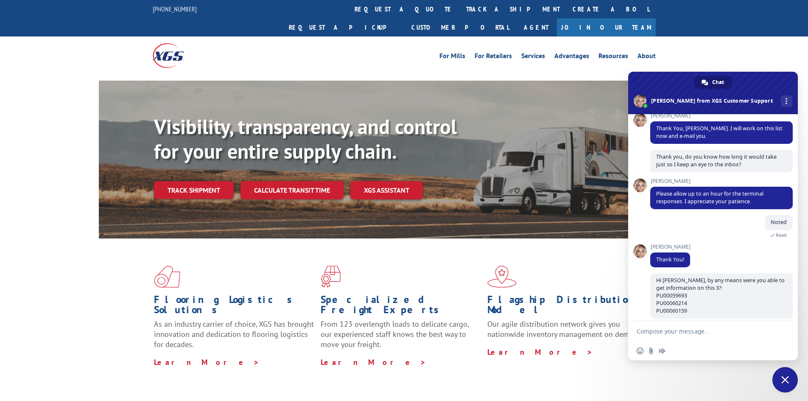
click at [684, 327] on textarea "Compose your message..." at bounding box center [705, 330] width 136 height 21
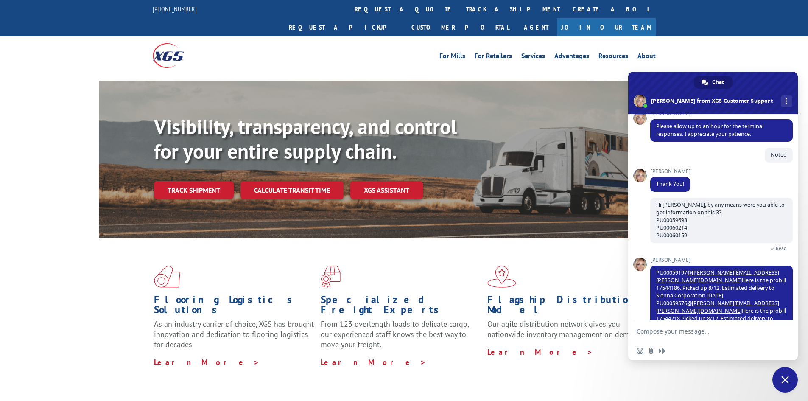
scroll to position [551, 0]
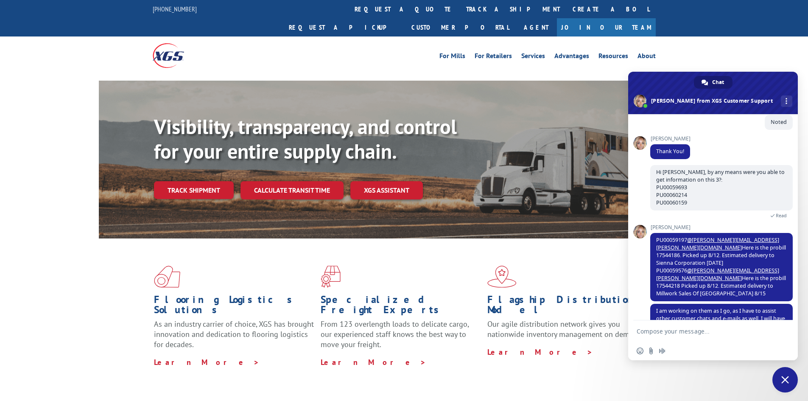
click at [690, 331] on textarea "Compose your message..." at bounding box center [705, 330] width 136 height 21
type textarea "Thank you very much"
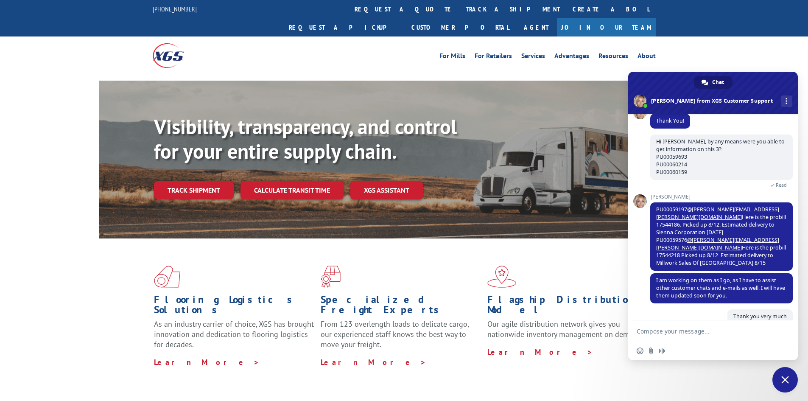
scroll to position [572, 0]
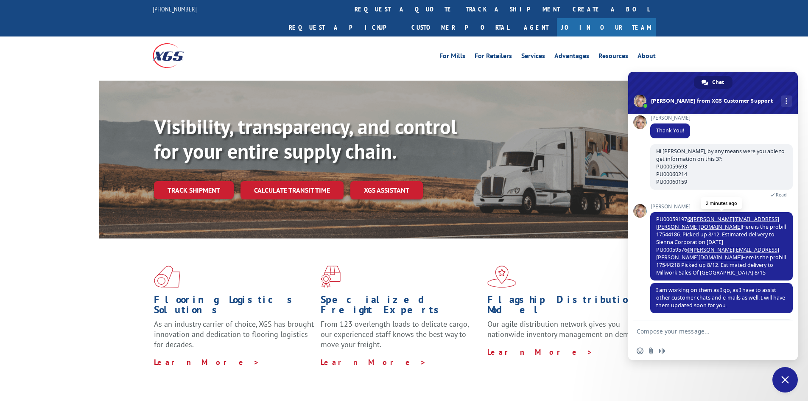
click at [701, 220] on span "PU00059197 @[PERSON_NAME][EMAIL_ADDRESS][PERSON_NAME][DOMAIN_NAME] Here is the …" at bounding box center [721, 245] width 130 height 61
copy span "17544186"
click at [665, 333] on textarea "Compose your message..." at bounding box center [705, 330] width 136 height 21
click at [702, 329] on textarea "Compose your message..." at bounding box center [705, 330] width 136 height 21
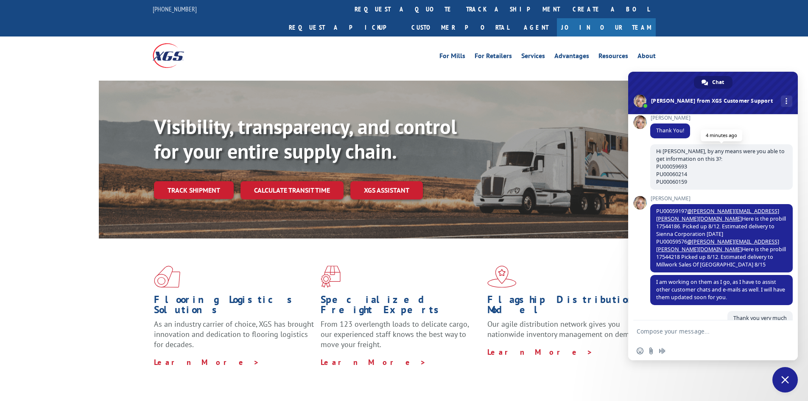
click at [672, 173] on span "Hi [PERSON_NAME], by any means were you able to get information on this 3?: PU0…" at bounding box center [720, 167] width 129 height 38
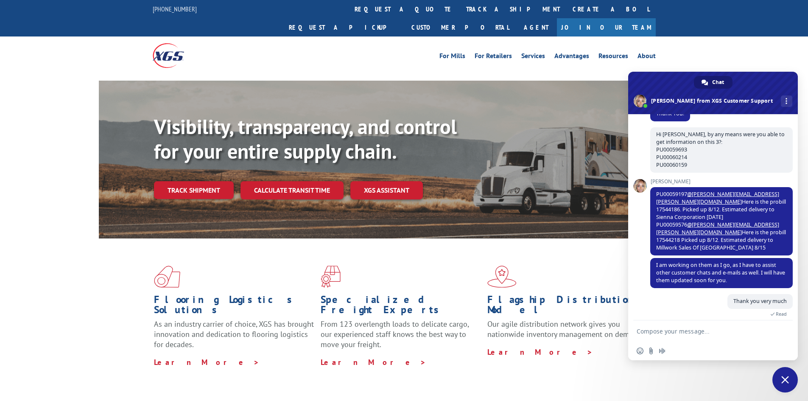
click at [692, 325] on textarea "Compose your message..." at bounding box center [705, 330] width 136 height 21
click at [700, 194] on span "PU00059197 @[PERSON_NAME][EMAIL_ADDRESS][PERSON_NAME][DOMAIN_NAME] Here is the …" at bounding box center [721, 220] width 130 height 61
copy span "17544186"
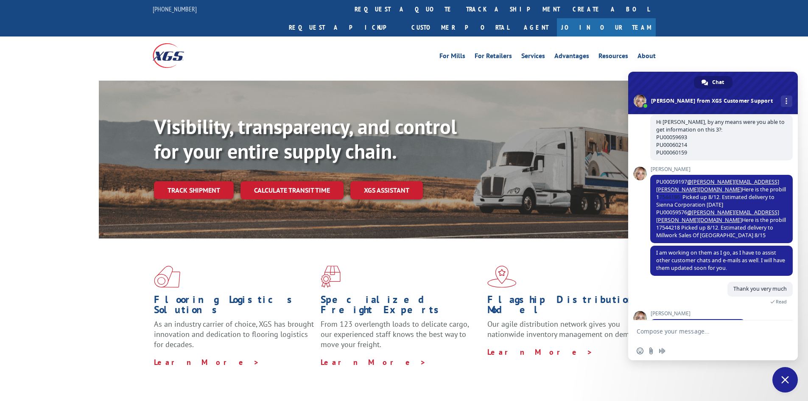
click at [671, 282] on div "Thank you very much A few seconds ago Read" at bounding box center [721, 296] width 143 height 29
click at [201, 181] on link "Track shipment" at bounding box center [194, 190] width 80 height 18
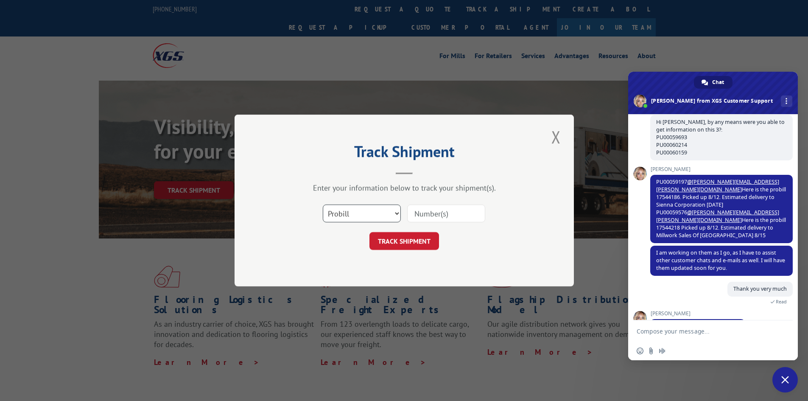
click at [383, 215] on select "Select category... Probill BOL PO" at bounding box center [362, 213] width 78 height 18
select select "bol"
click at [323, 204] on select "Select category... Probill BOL PO" at bounding box center [362, 213] width 78 height 18
click at [429, 210] on input at bounding box center [446, 213] width 78 height 18
paste input "PU00060159"
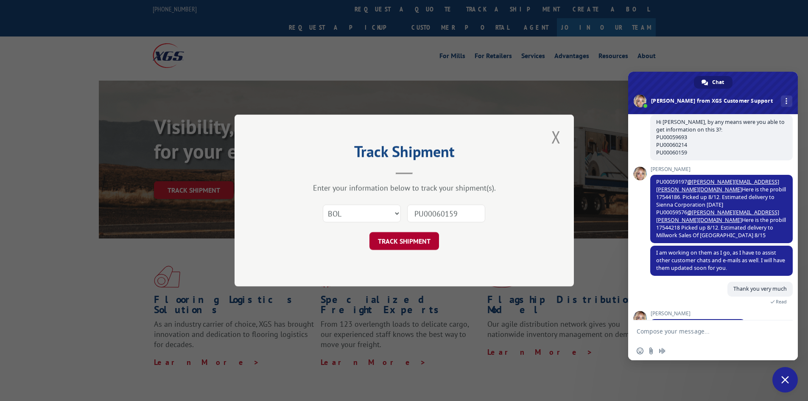
type input "PU00060159"
click at [405, 246] on button "TRACK SHIPMENT" at bounding box center [404, 241] width 70 height 18
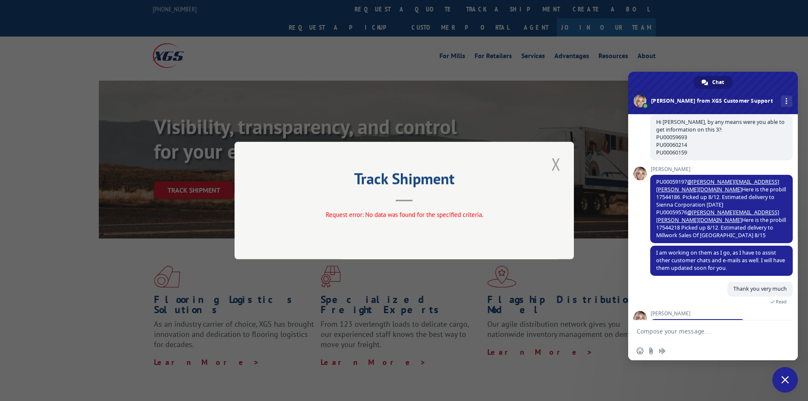
click at [558, 163] on button "Close modal" at bounding box center [556, 163] width 14 height 23
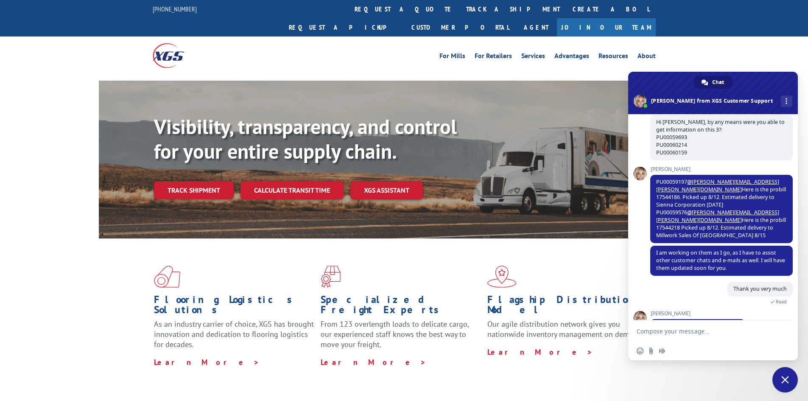
click at [772, 94] on span at bounding box center [713, 93] width 170 height 42
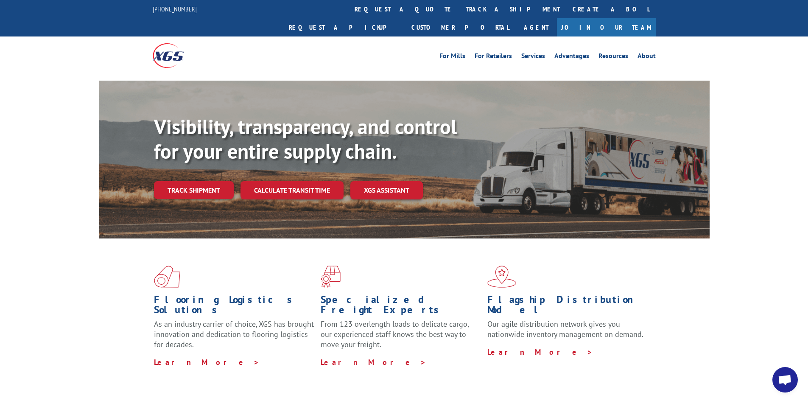
click at [783, 387] on span "Open chat" at bounding box center [784, 379] width 25 height 25
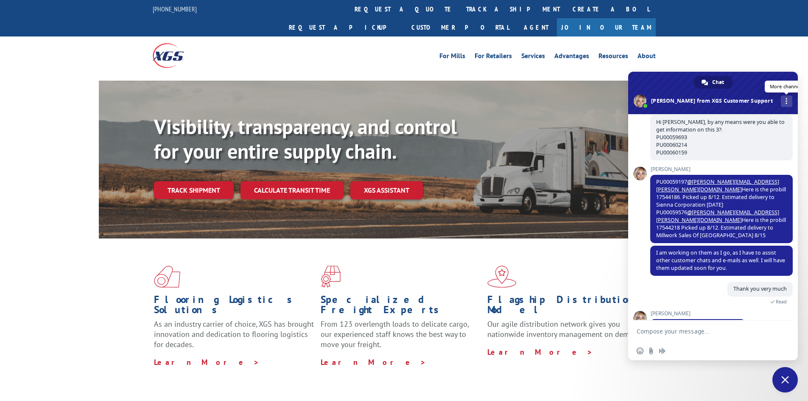
click at [781, 105] on link "More channels" at bounding box center [786, 100] width 11 height 11
click at [718, 327] on textarea "Compose your message..." at bounding box center [705, 330] width 136 height 21
click at [577, 354] on div "Flooring Logistics Solutions As an industry carrier of choice, XGS has brought …" at bounding box center [404, 316] width 611 height 156
click at [786, 385] on span "Close chat" at bounding box center [784, 379] width 25 height 25
